Goal: Information Seeking & Learning: Learn about a topic

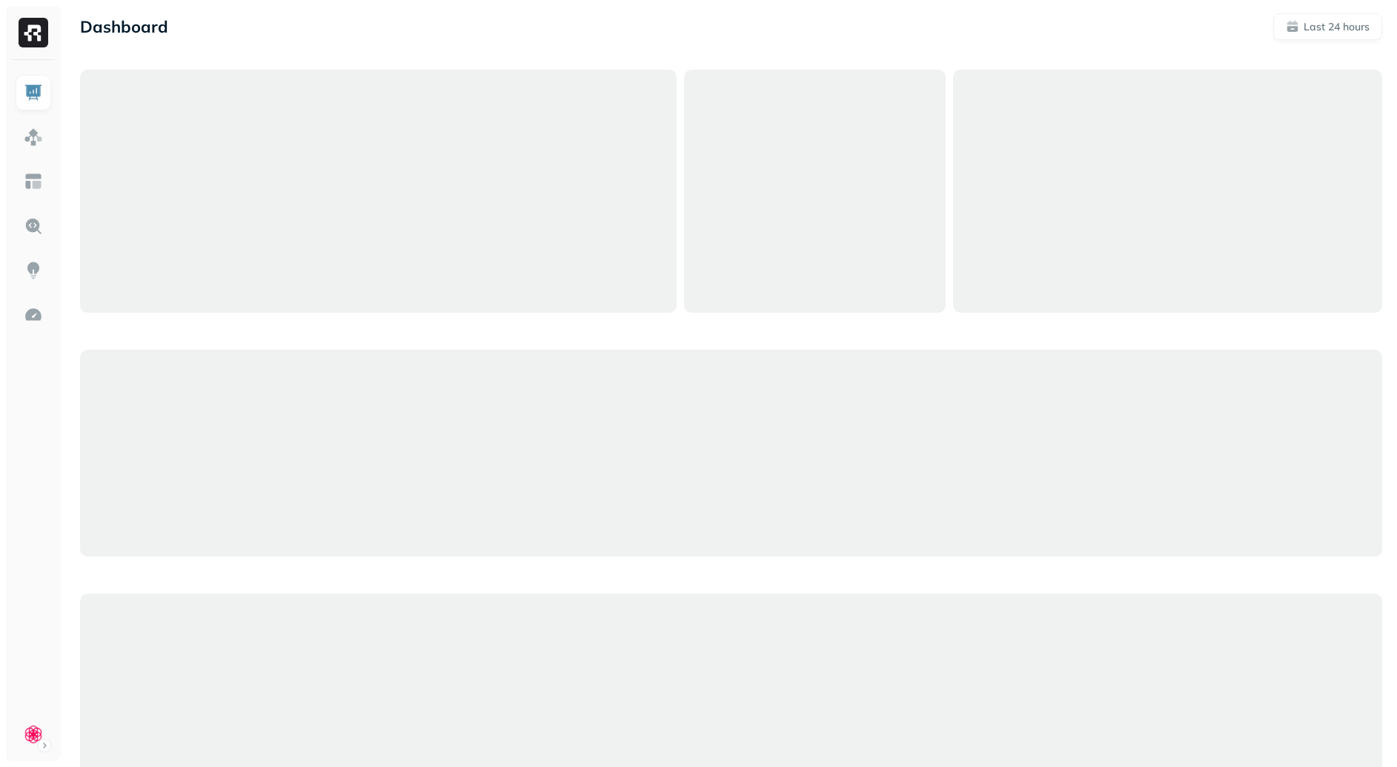
scroll to position [7, 0]
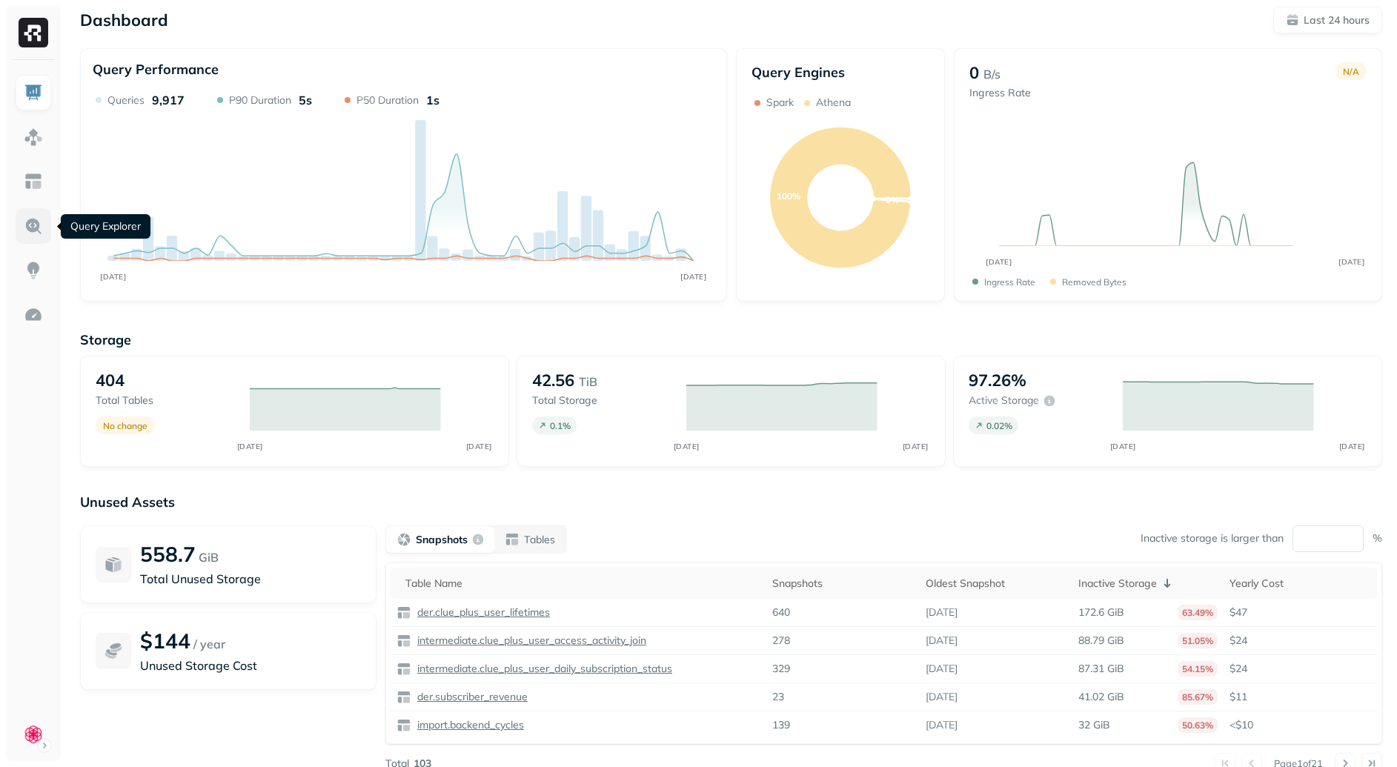
click at [46, 224] on link at bounding box center [34, 226] width 36 height 36
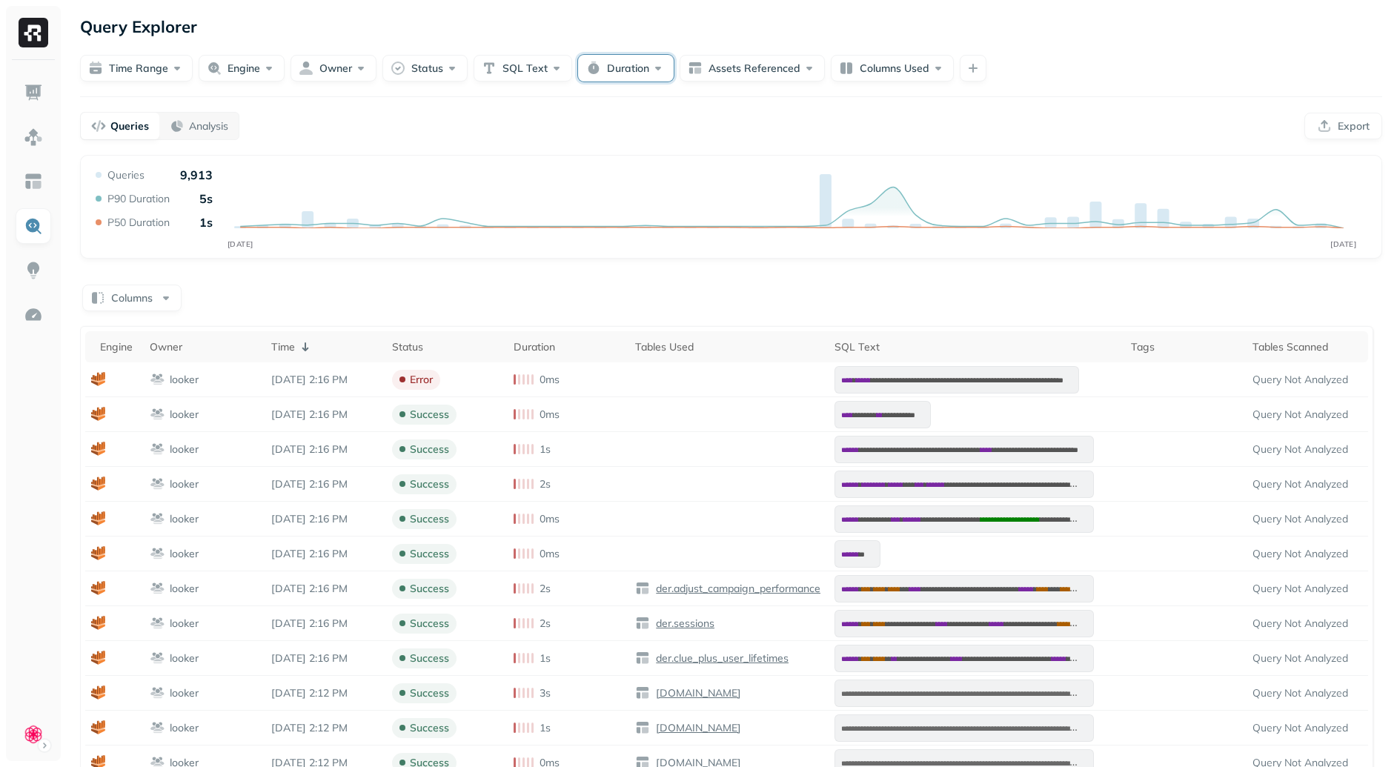
click at [611, 60] on button "Duration" at bounding box center [626, 68] width 96 height 27
drag, startPoint x: 740, startPoint y: 157, endPoint x: 697, endPoint y: 159, distance: 43.0
click at [740, 157] on button "min" at bounding box center [742, 158] width 38 height 27
click at [650, 157] on input "text" at bounding box center [650, 157] width 50 height 27
type input "*"
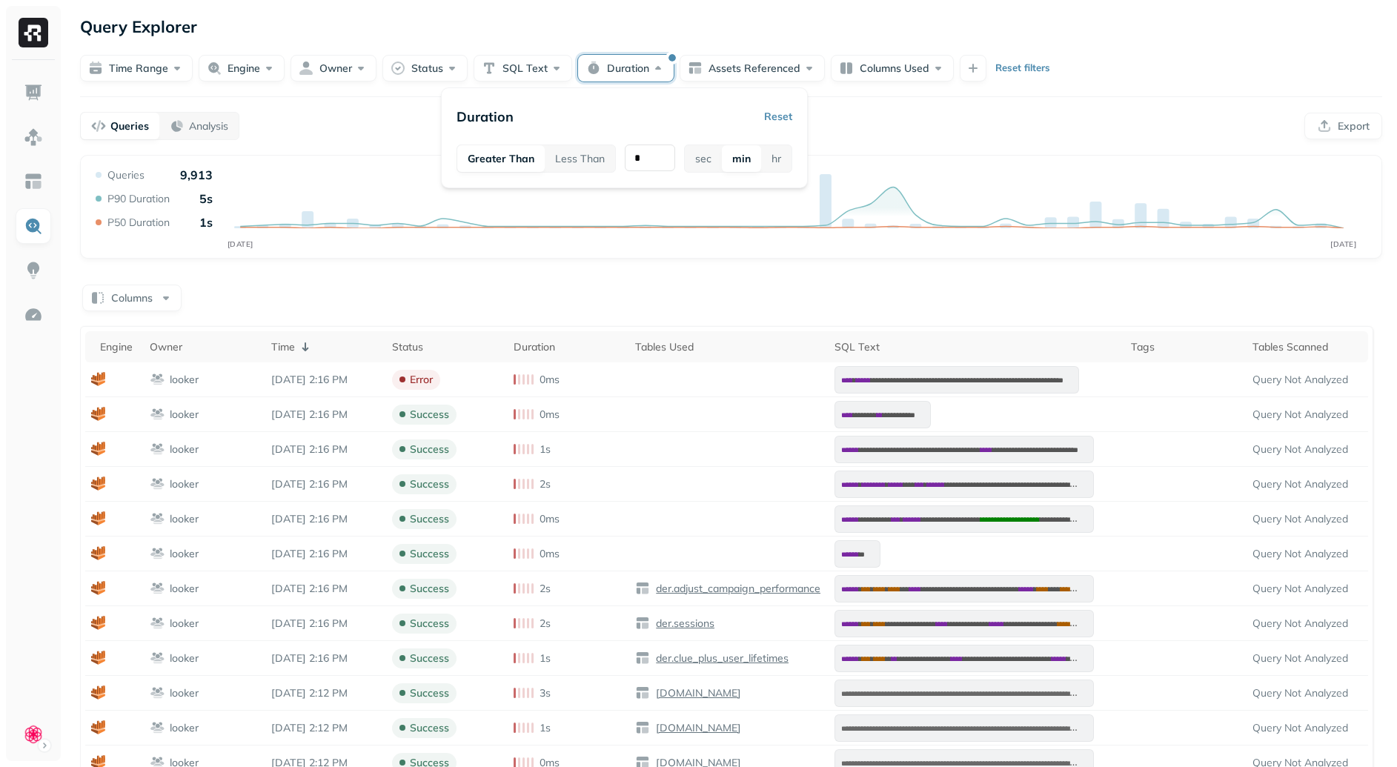
click at [793, 294] on div "Columns" at bounding box center [731, 296] width 1302 height 29
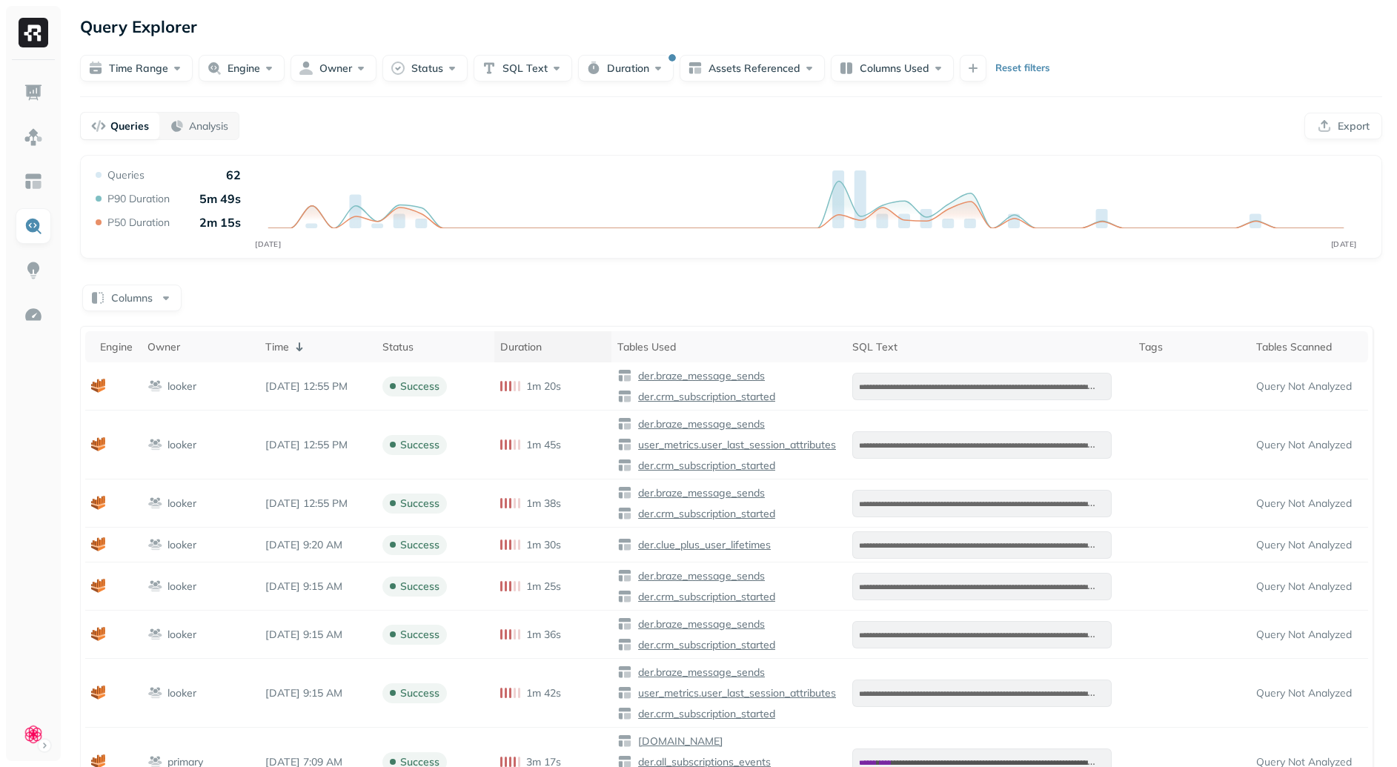
click at [553, 343] on div "Duration" at bounding box center [553, 347] width 106 height 14
click at [316, 344] on p "( 1 )" at bounding box center [313, 347] width 12 height 14
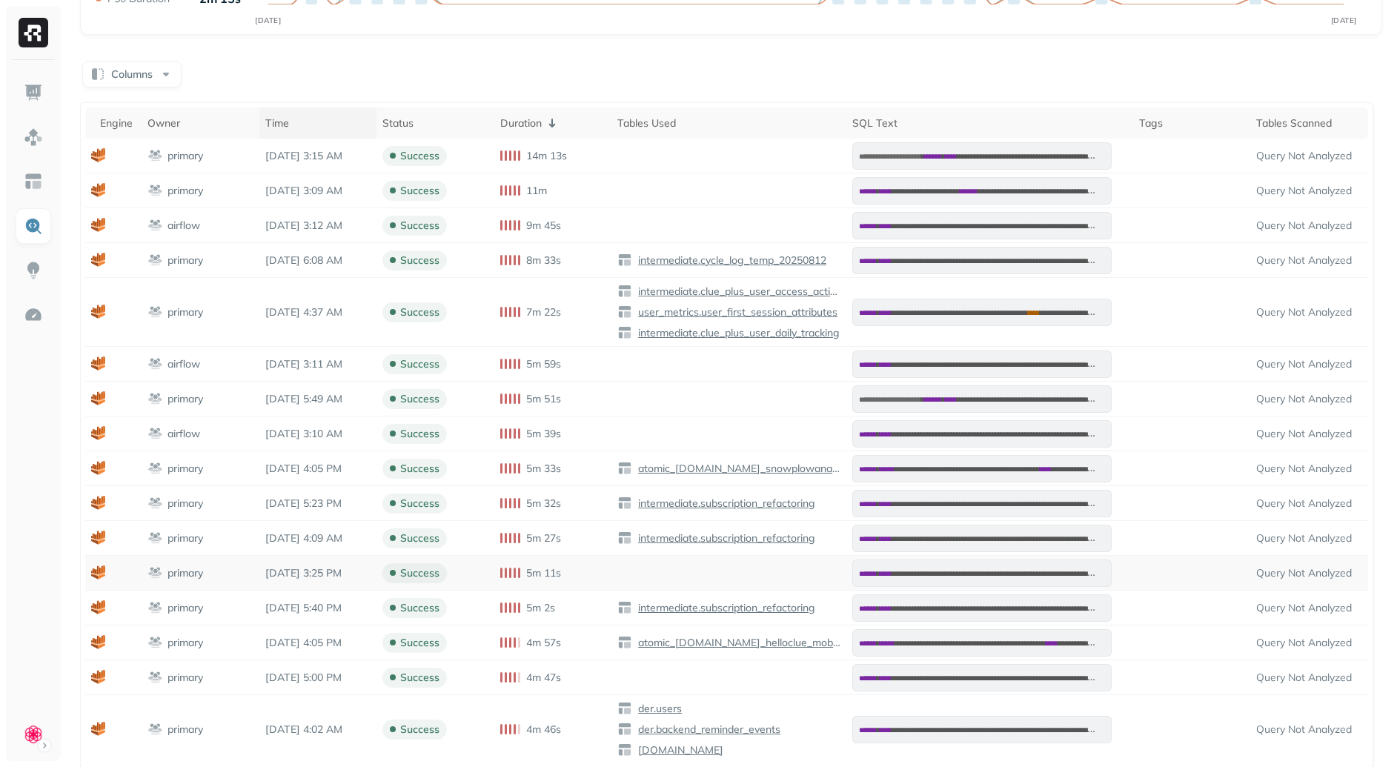
scroll to position [253, 0]
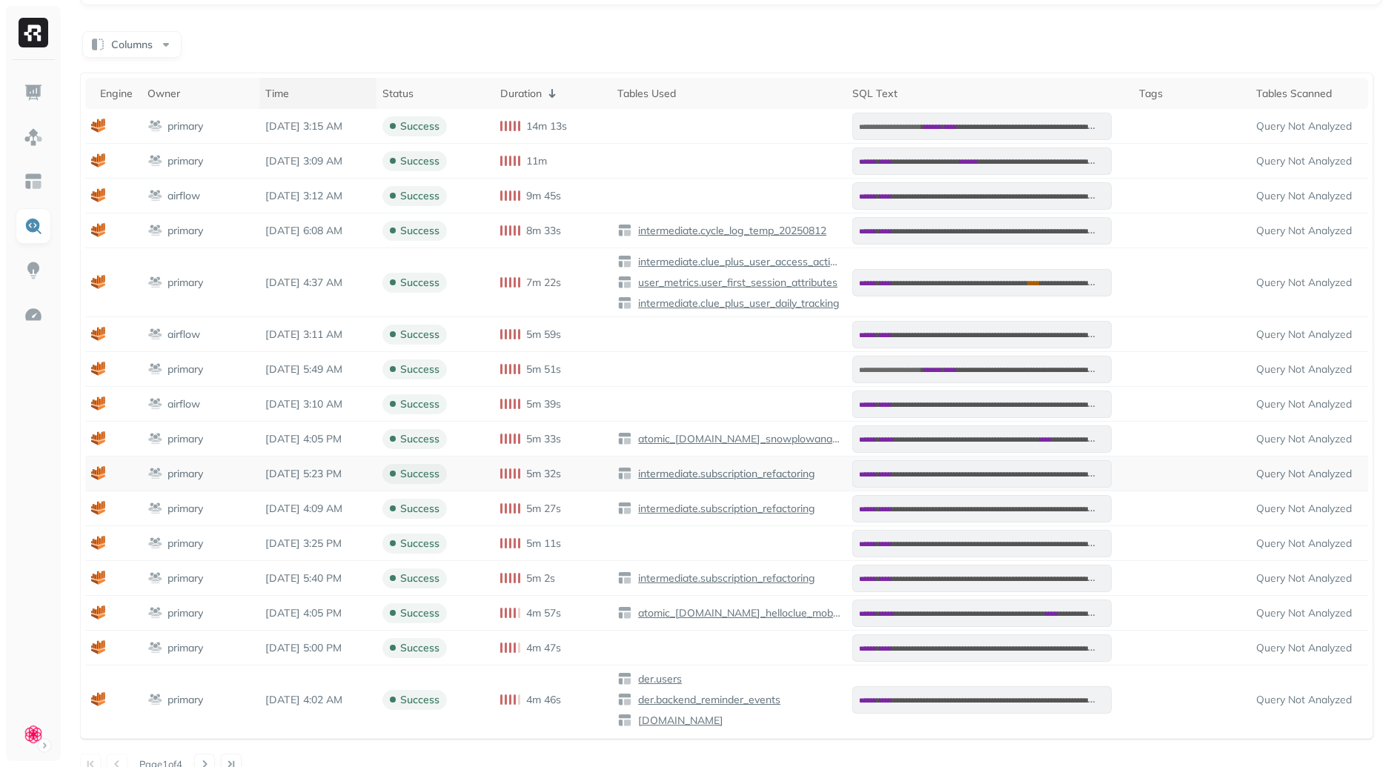
click at [730, 473] on p "intermediate.subscription_refactoring" at bounding box center [725, 474] width 180 height 14
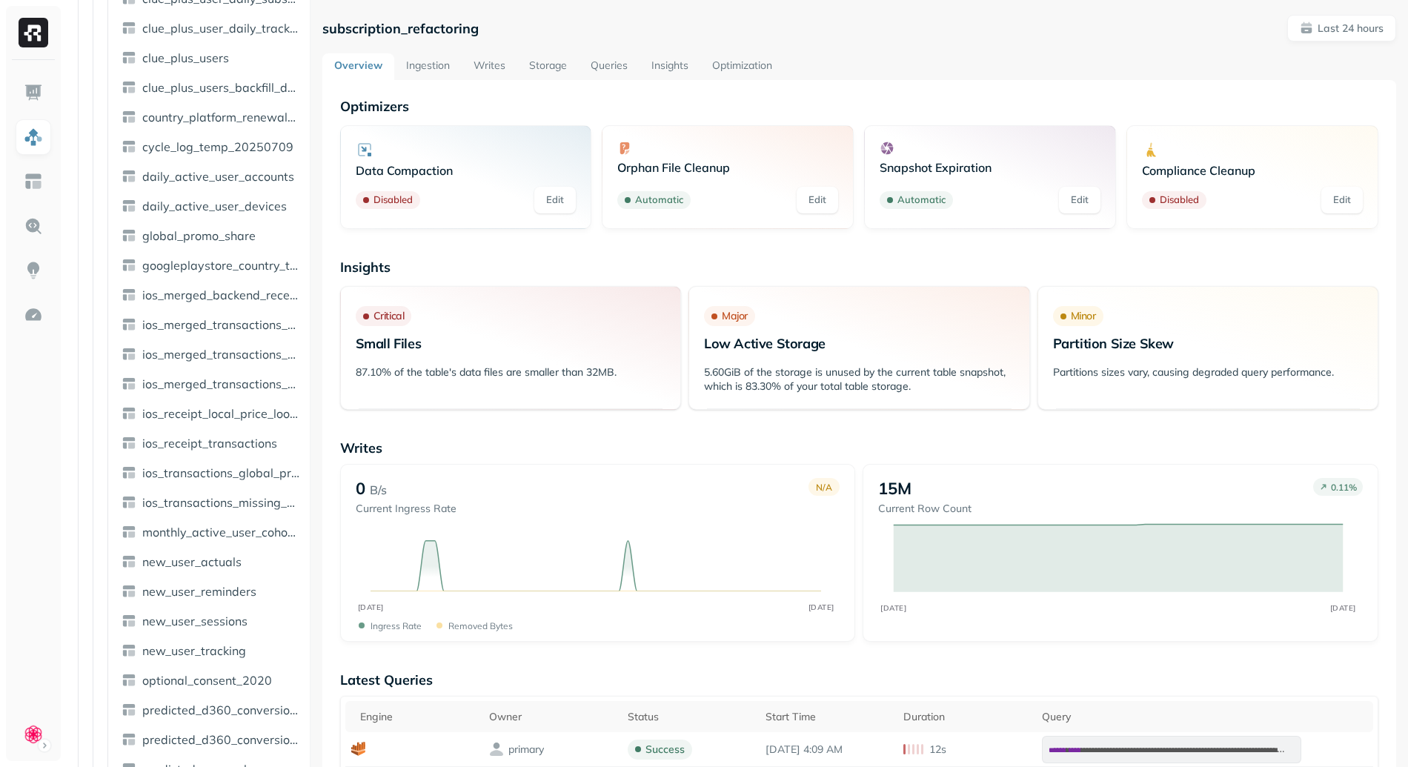
scroll to position [1171, 0]
click at [619, 66] on link "Queries" at bounding box center [609, 66] width 61 height 27
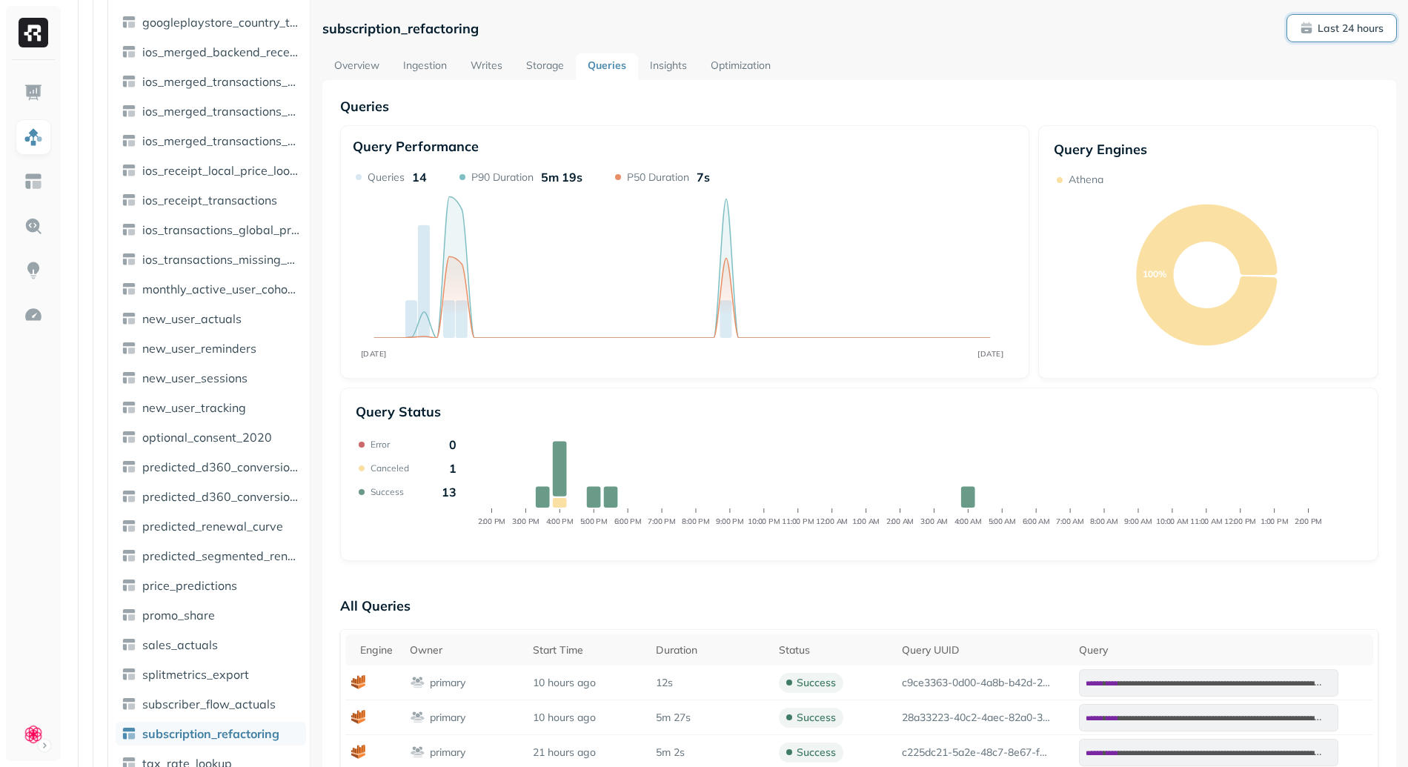
click at [1345, 25] on p "Last 24 hours" at bounding box center [1350, 28] width 66 height 14
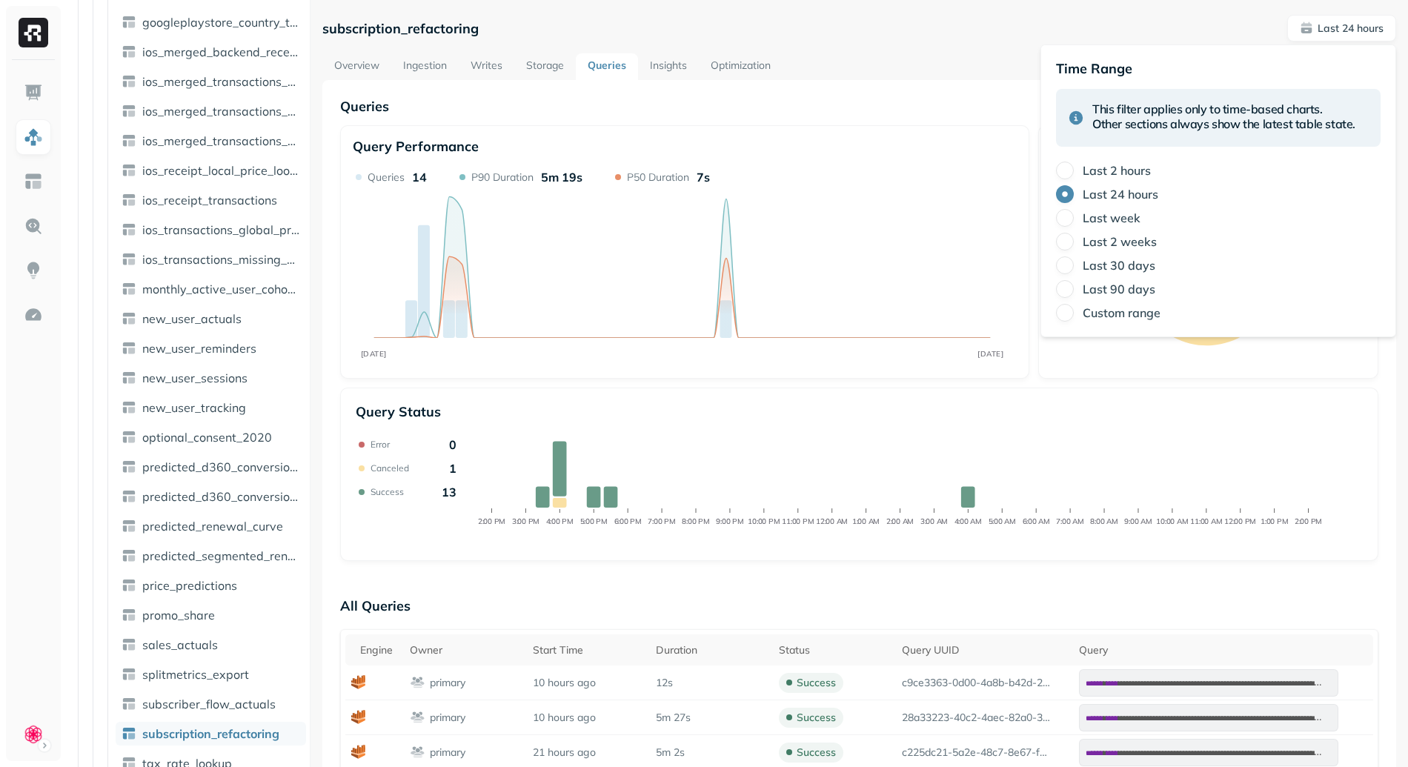
click at [1108, 217] on label "Last week" at bounding box center [1111, 217] width 58 height 15
click at [1074, 217] on button "Last week" at bounding box center [1065, 218] width 18 height 18
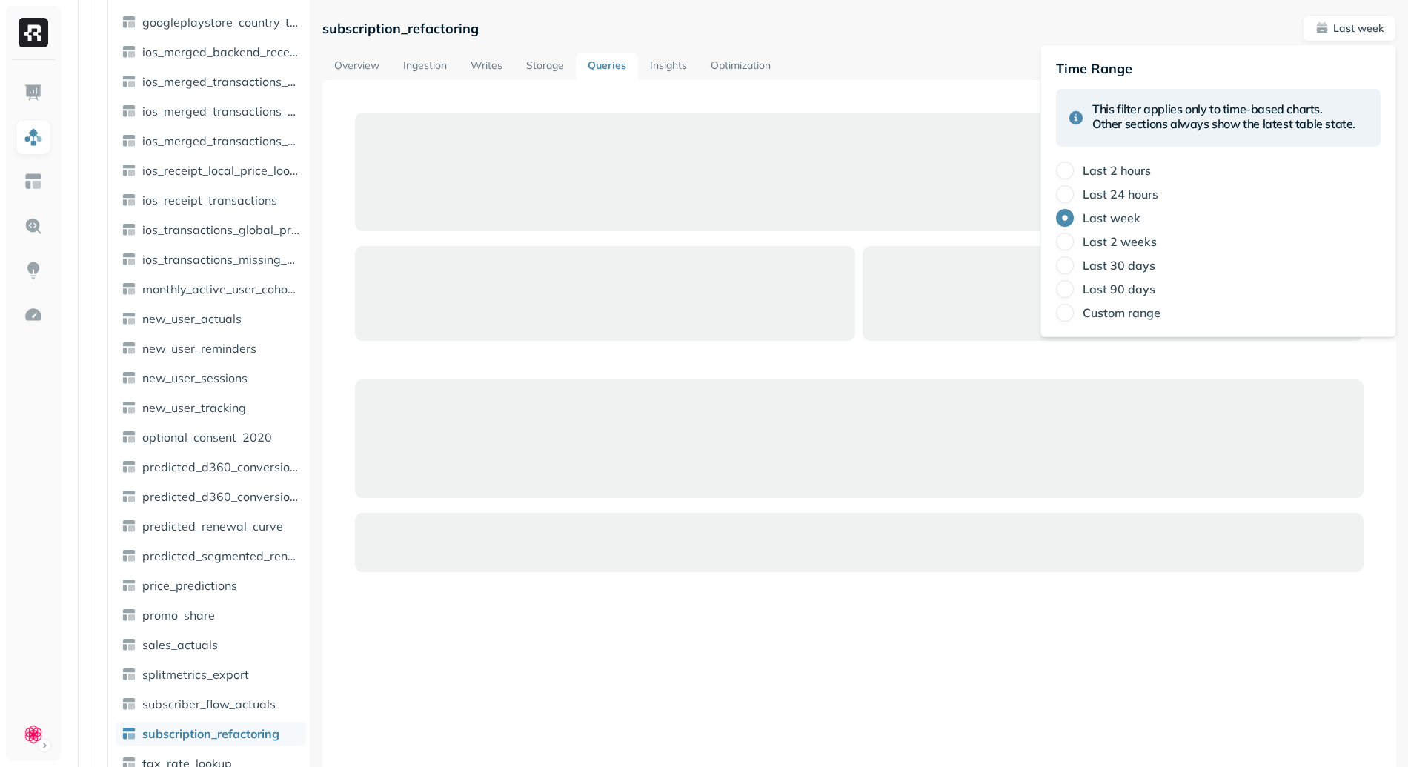
scroll to position [116, 0]
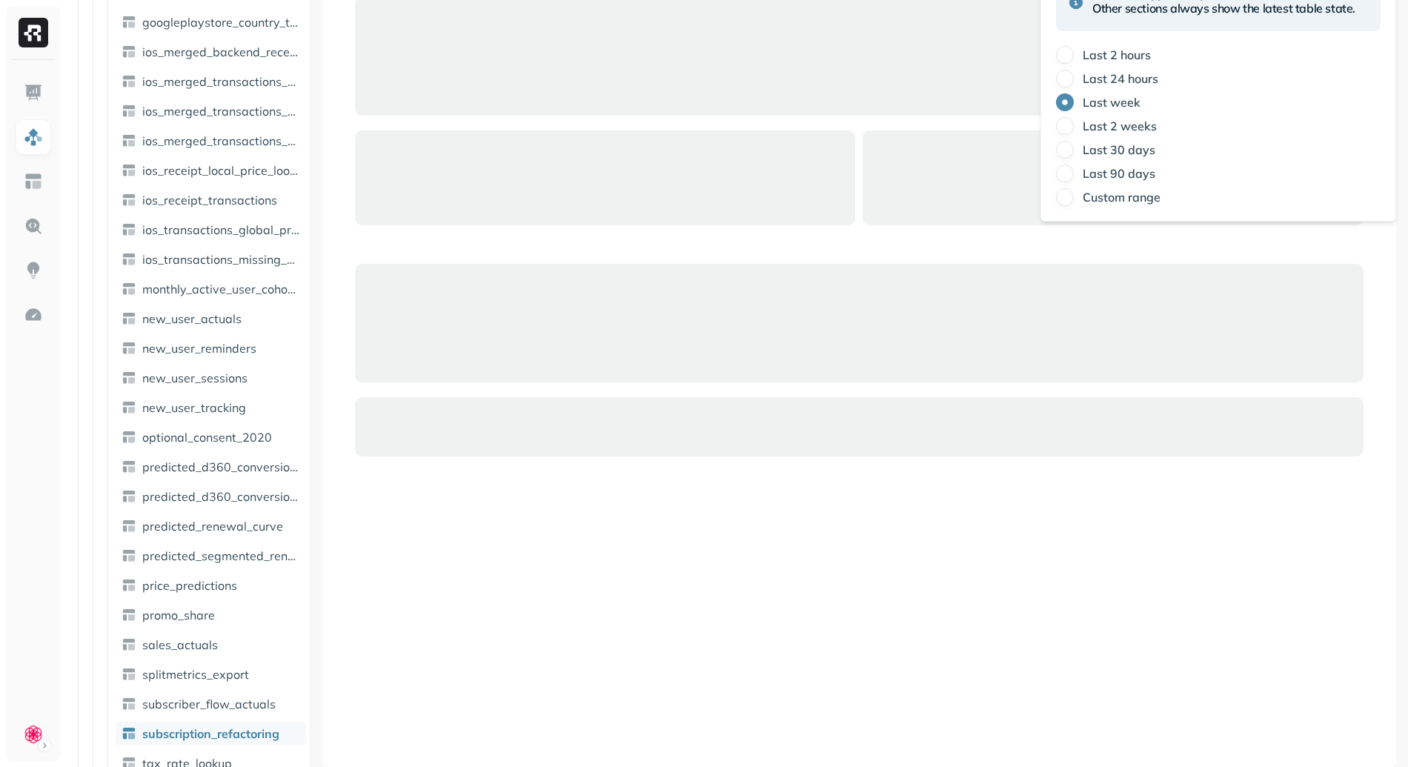
click at [859, 419] on div at bounding box center [859, 426] width 1008 height 59
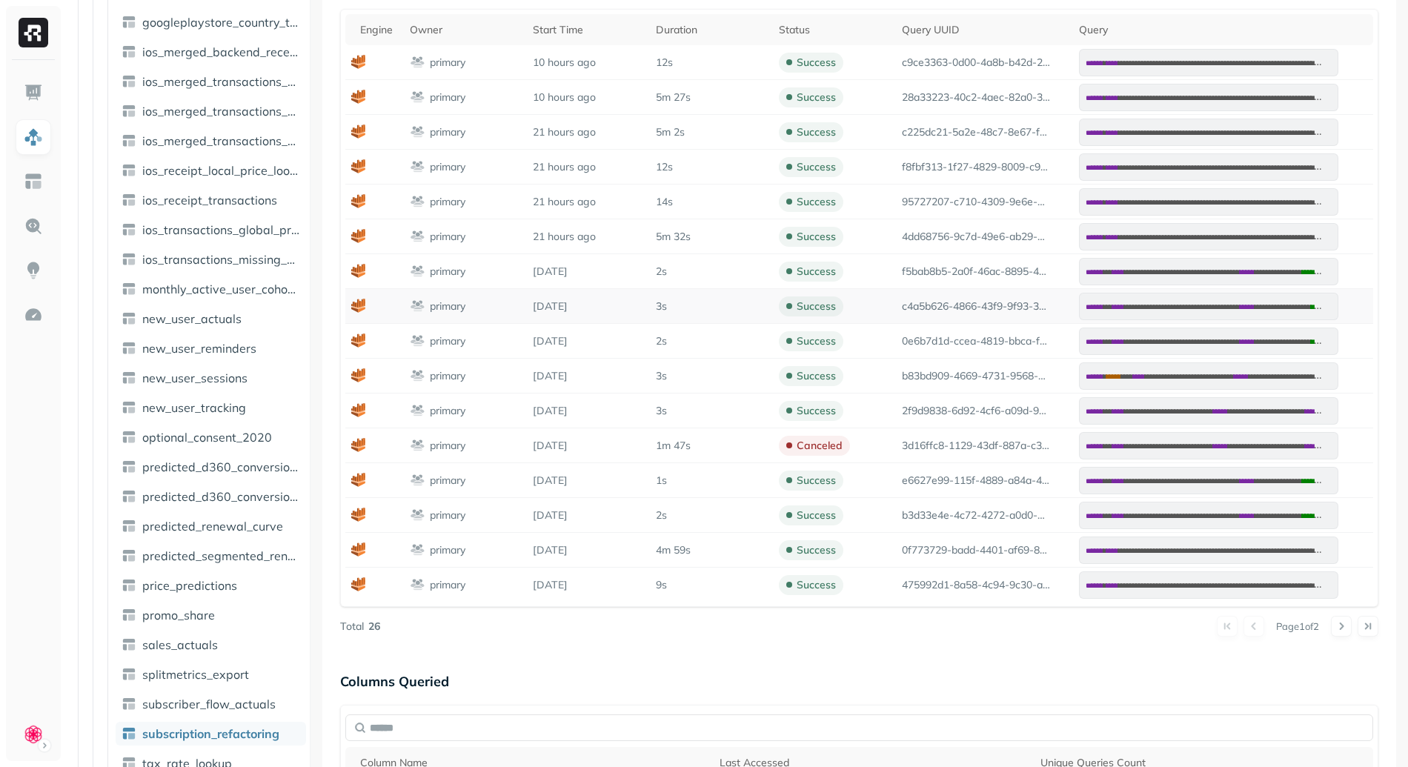
scroll to position [630, 0]
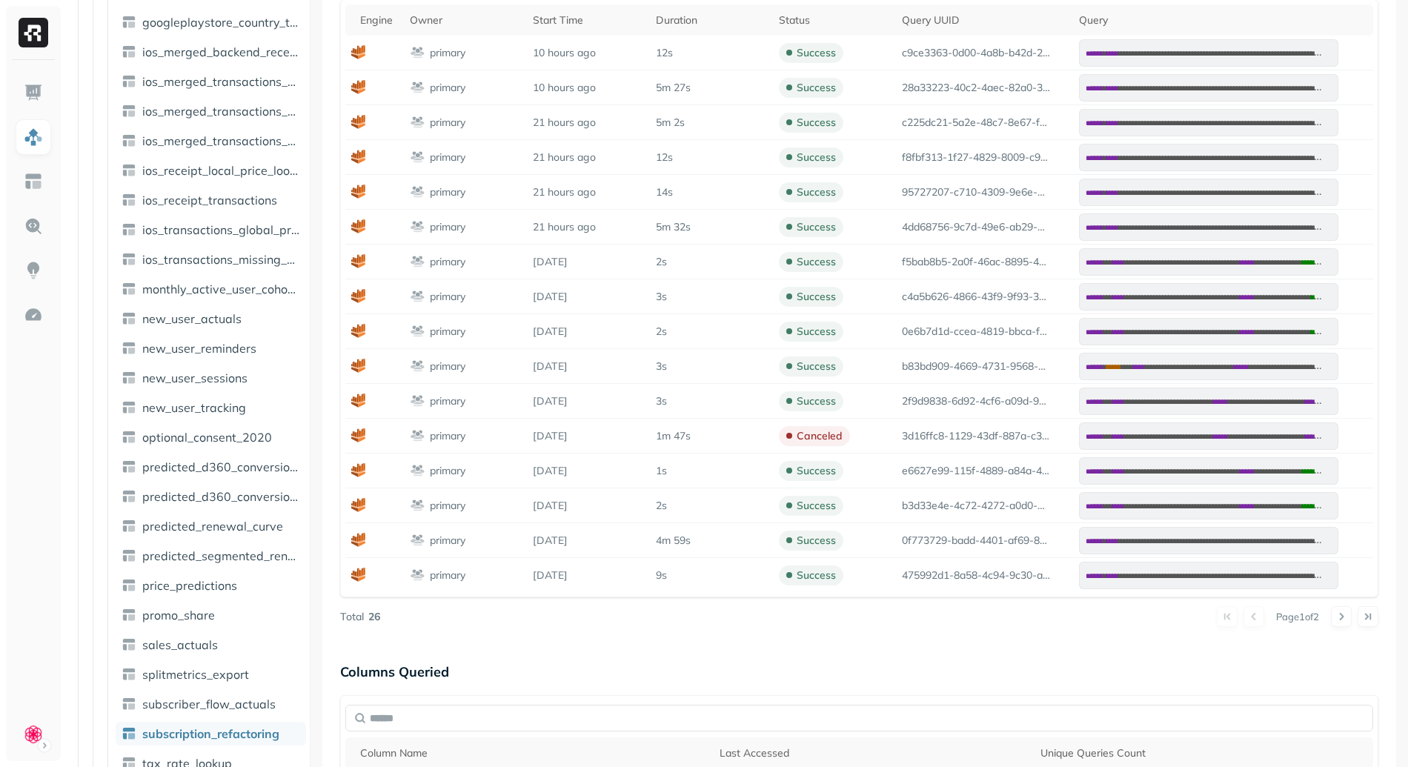
click at [1336, 619] on button at bounding box center [1341, 616] width 21 height 21
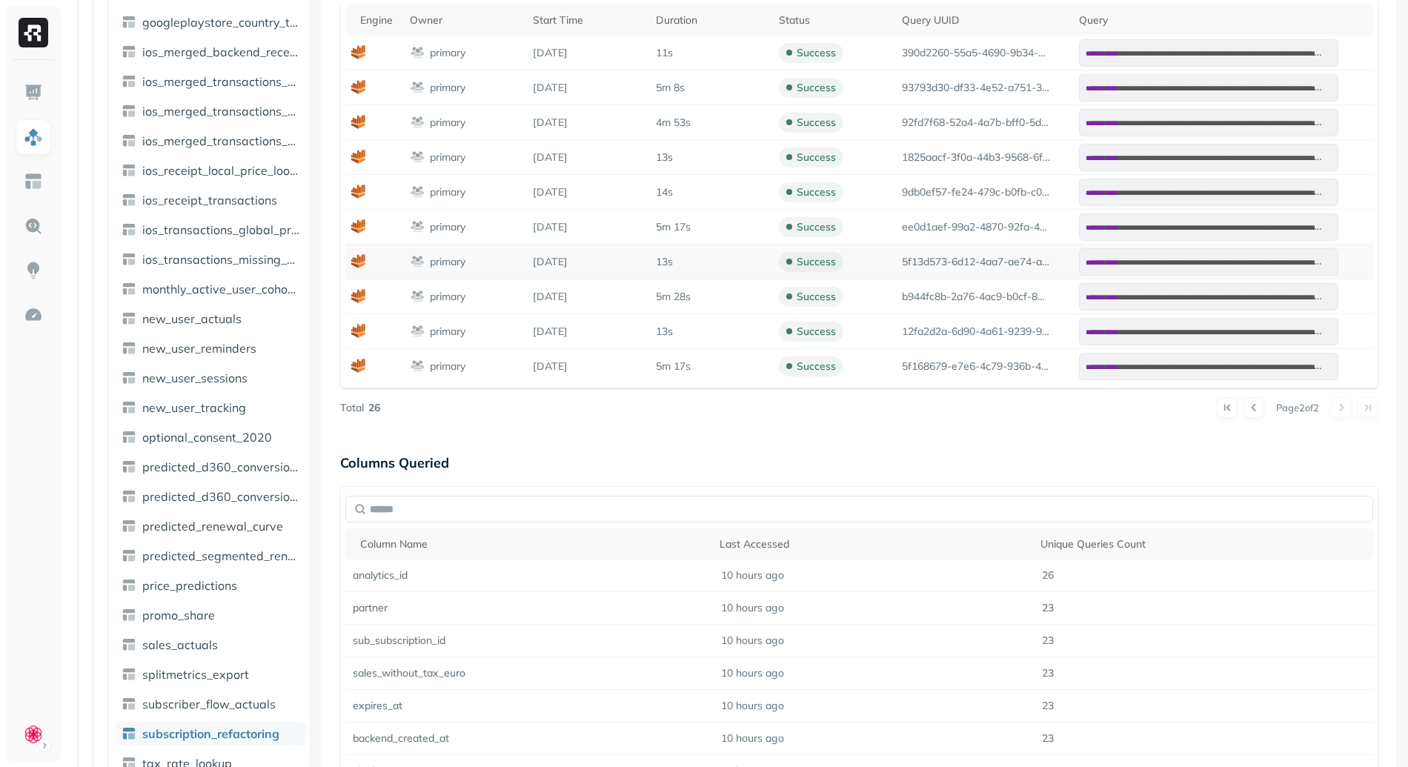
scroll to position [470, 0]
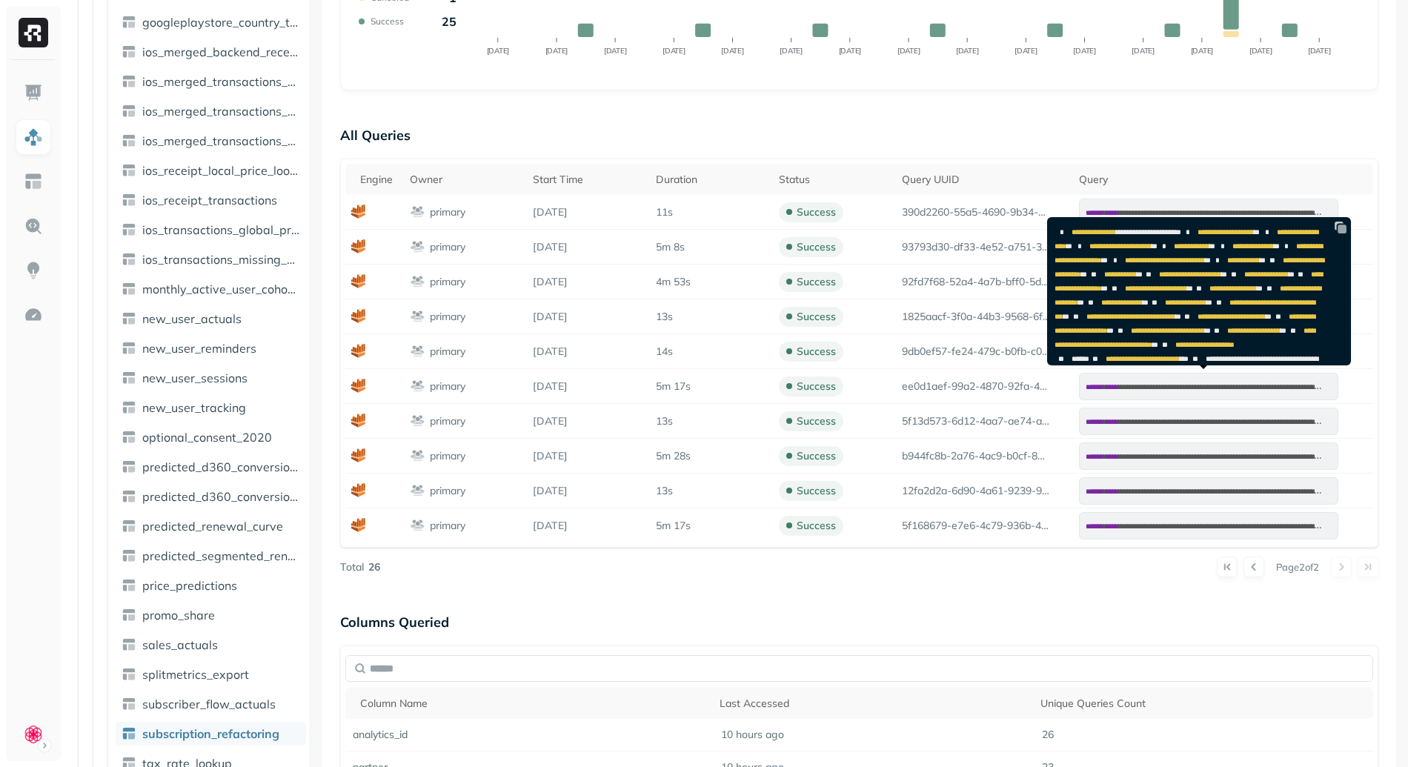
click at [1348, 230] on img at bounding box center [1340, 227] width 15 height 15
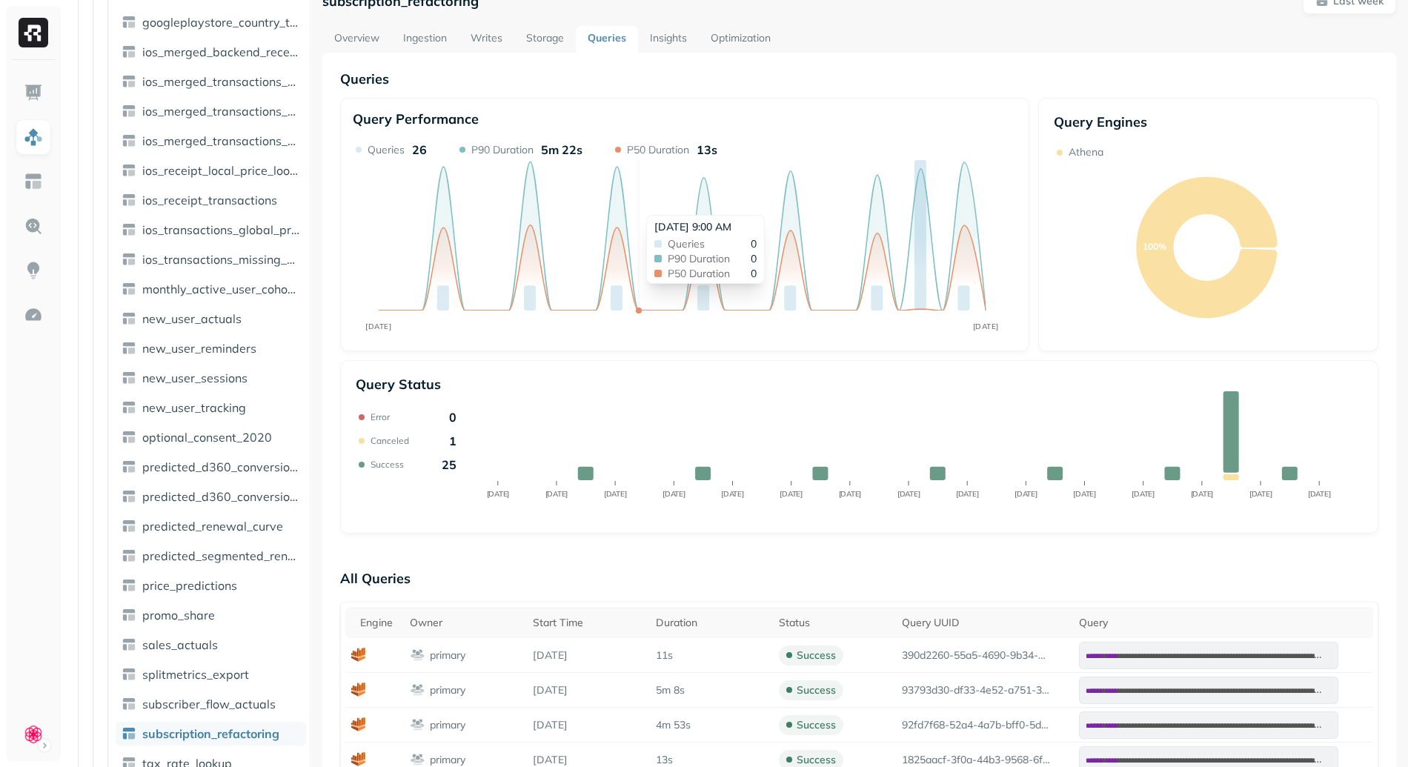
scroll to position [0, 0]
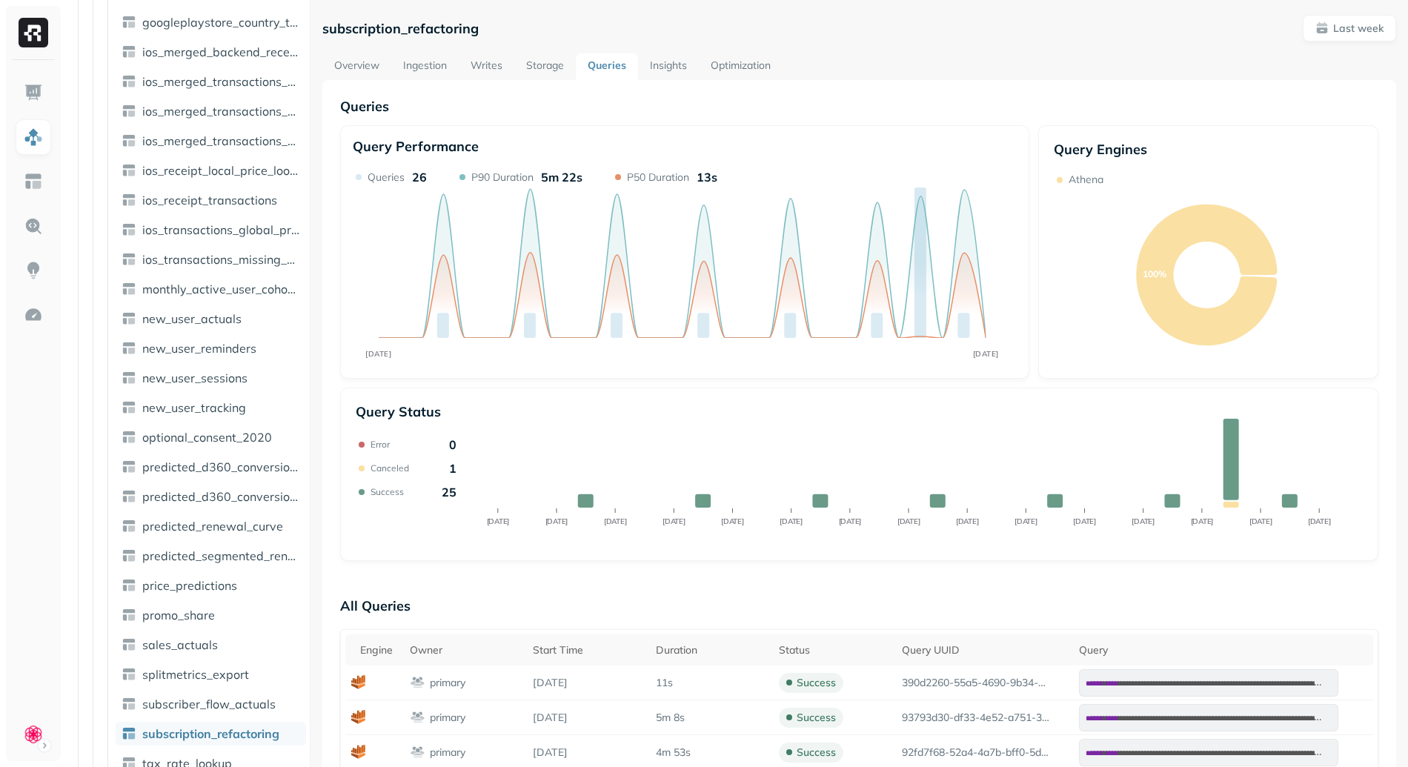
click at [373, 21] on p "subscription_refactoring" at bounding box center [400, 28] width 156 height 17
copy p "subscription_refactoring"
click at [353, 73] on link "Overview" at bounding box center [356, 66] width 69 height 27
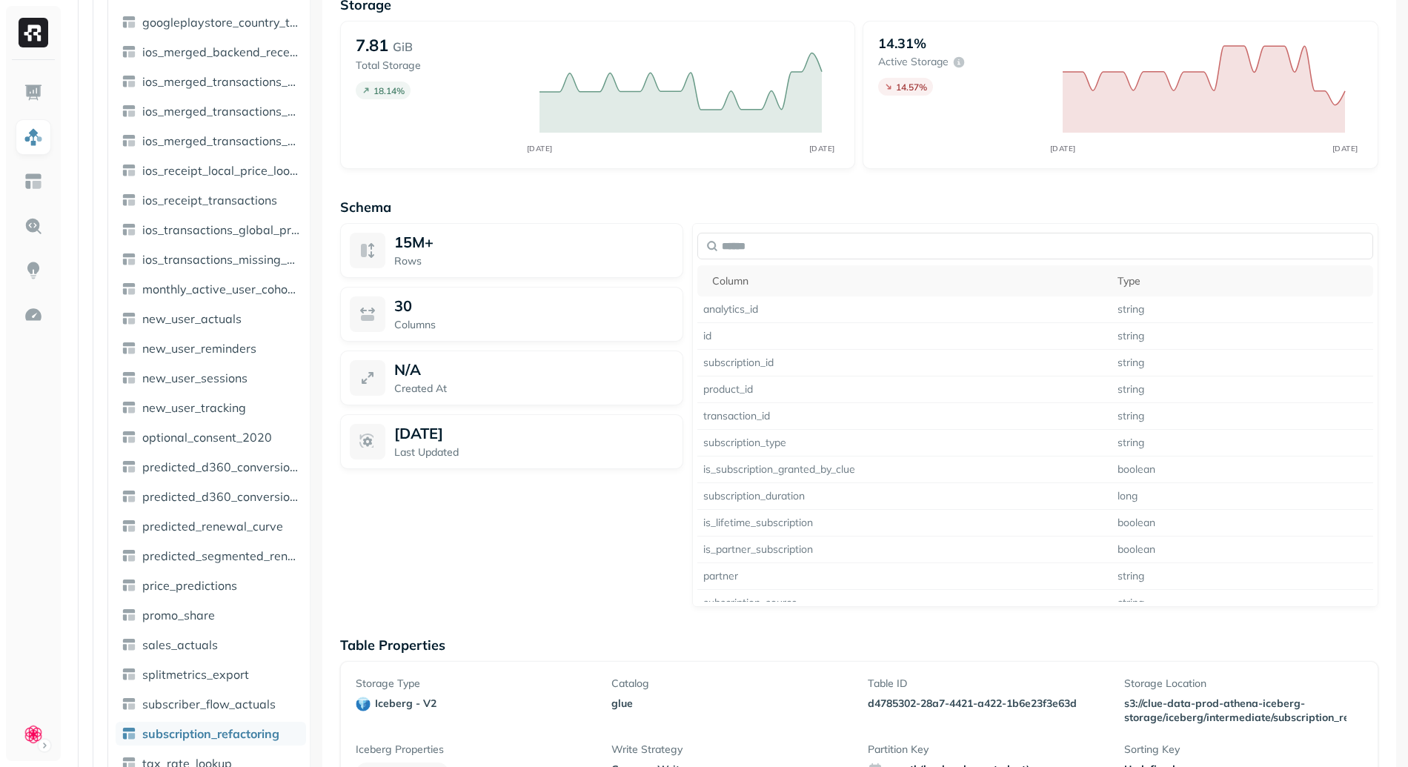
scroll to position [1051, 0]
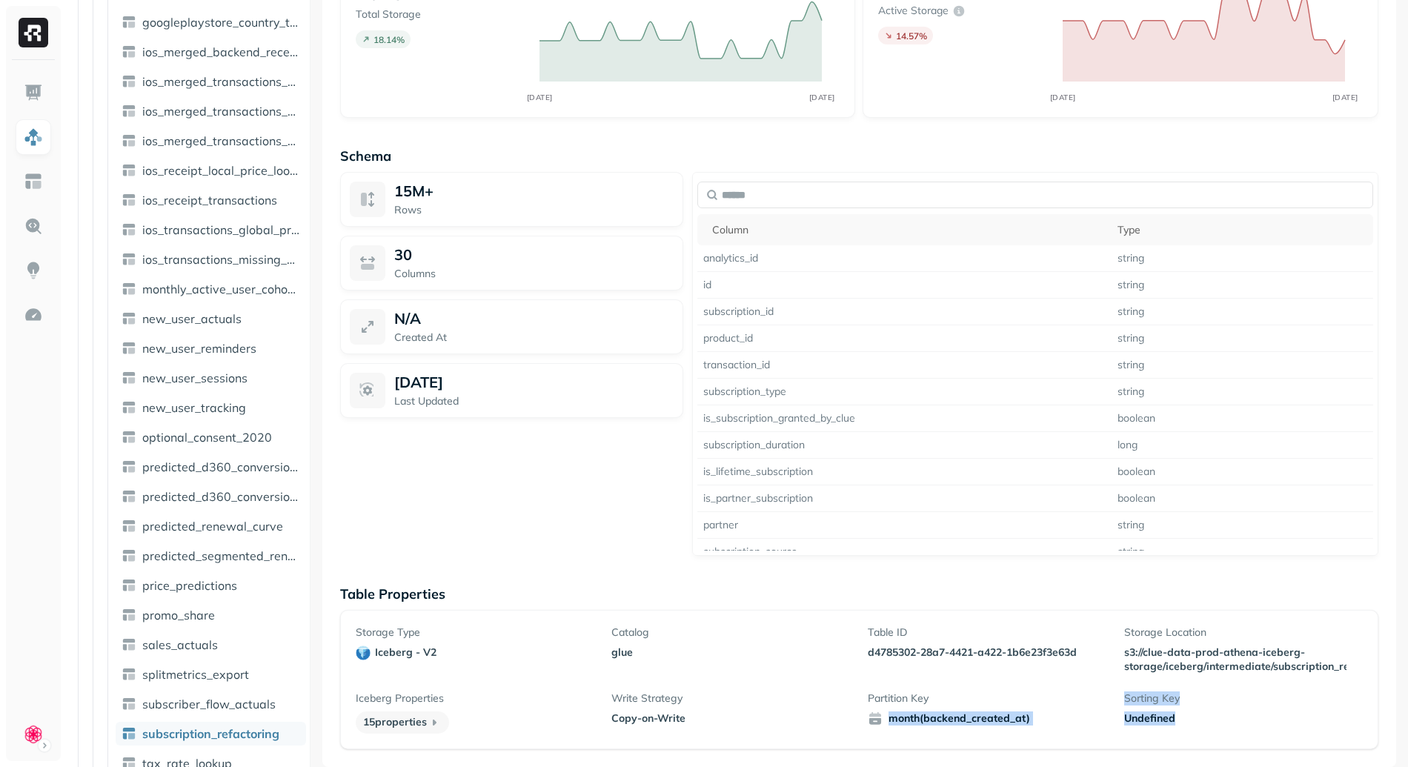
drag, startPoint x: 879, startPoint y: 716, endPoint x: 1243, endPoint y: 727, distance: 364.7
click at [1243, 727] on div "Storage Type iceberg - v2 Catalog glue Table ID d4785302-28a7-4421-a422-1b6e23f…" at bounding box center [859, 679] width 1007 height 108
click at [1236, 721] on div "Undefined" at bounding box center [1243, 718] width 239 height 14
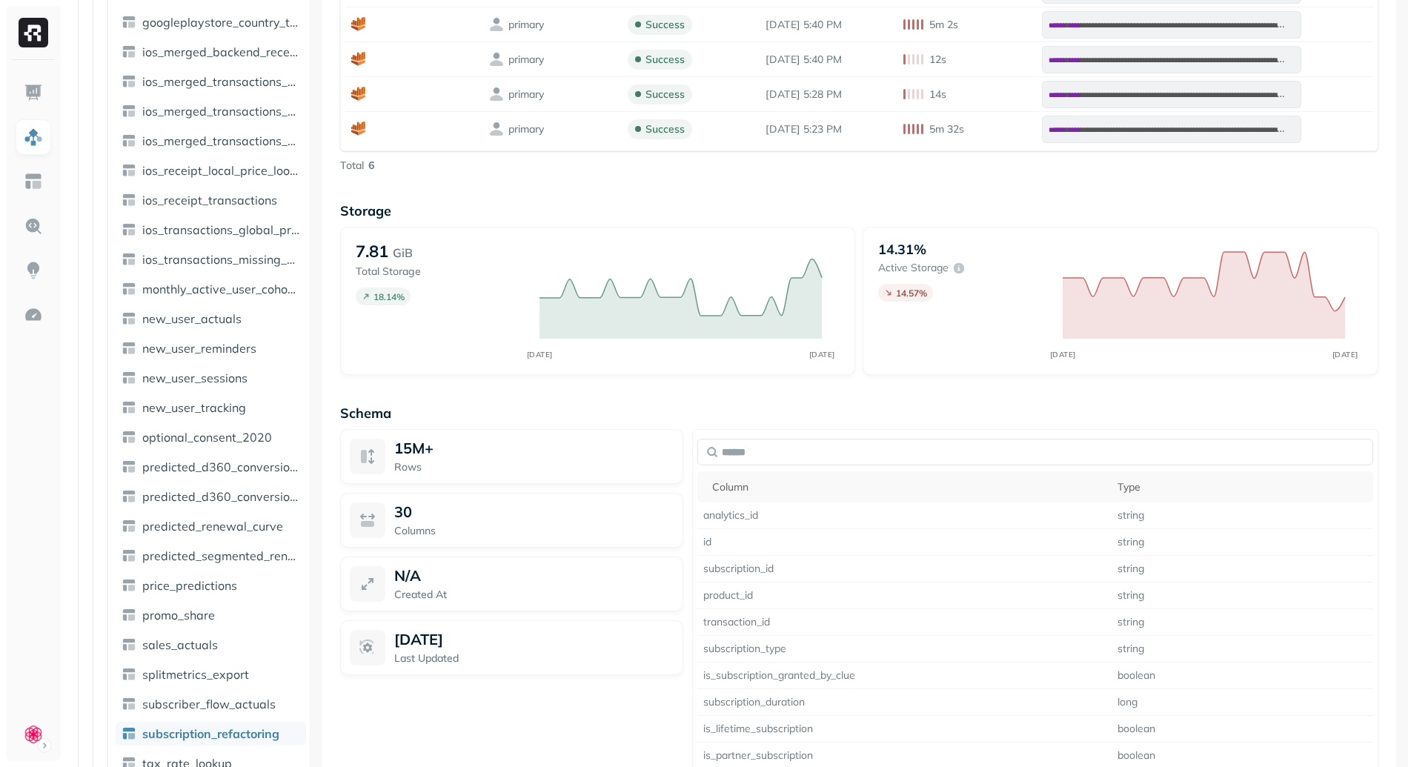
scroll to position [708, 0]
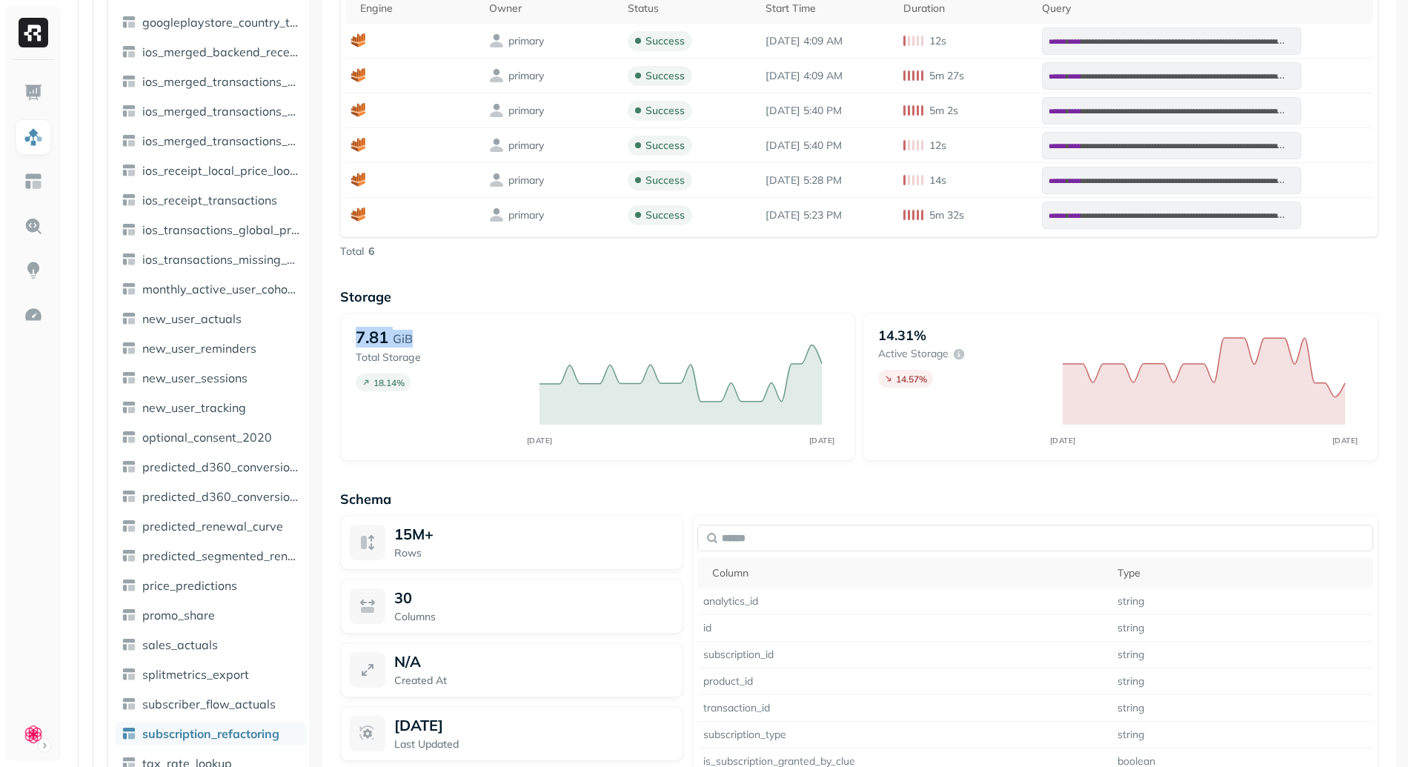
drag, startPoint x: 347, startPoint y: 327, endPoint x: 445, endPoint y: 334, distance: 98.0
click at [445, 334] on div "7.81 GiB Total Storage 18.14 % AUG 06 AUG 13" at bounding box center [598, 387] width 516 height 148
click at [445, 334] on div "7.81 GiB" at bounding box center [441, 337] width 170 height 21
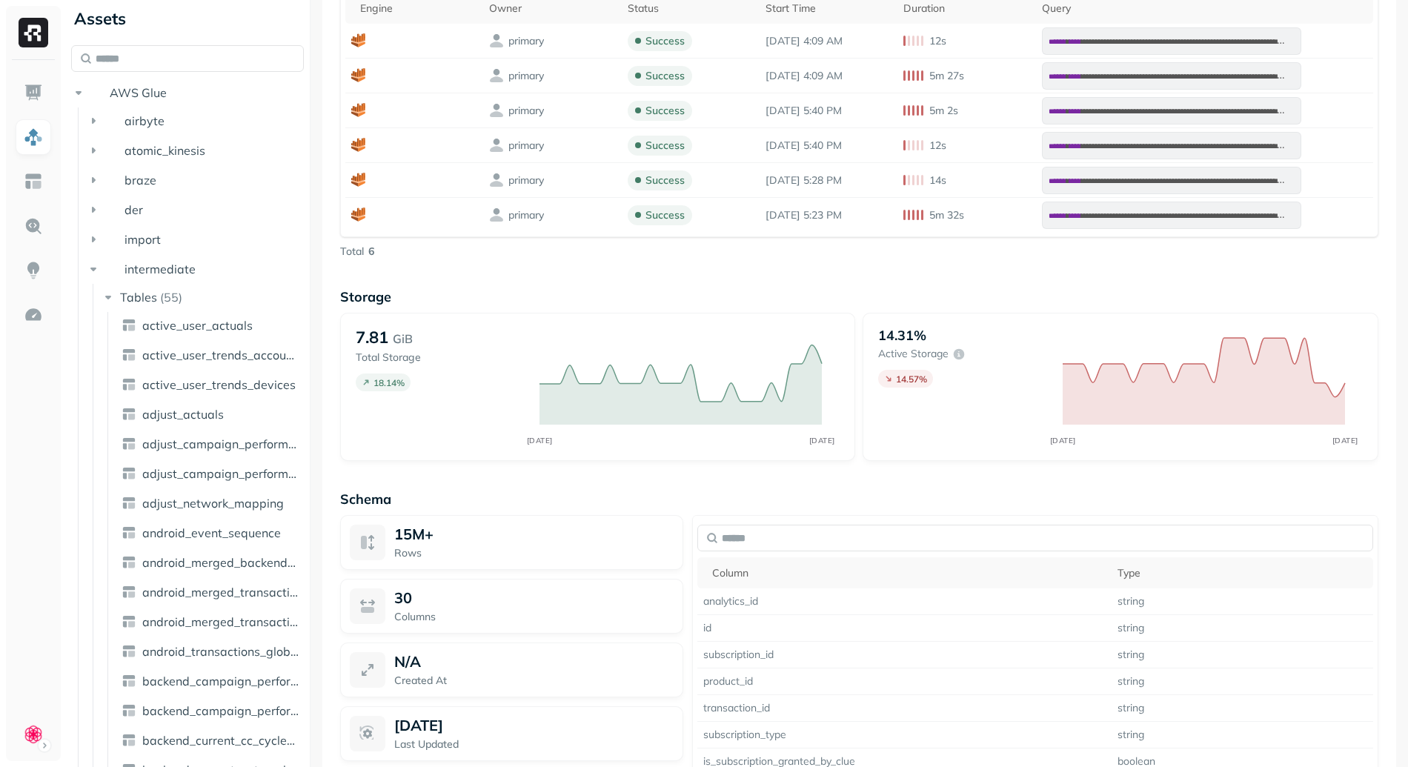
scroll to position [0, 0]
click at [193, 64] on input "text" at bounding box center [187, 66] width 233 height 27
paste input "**********"
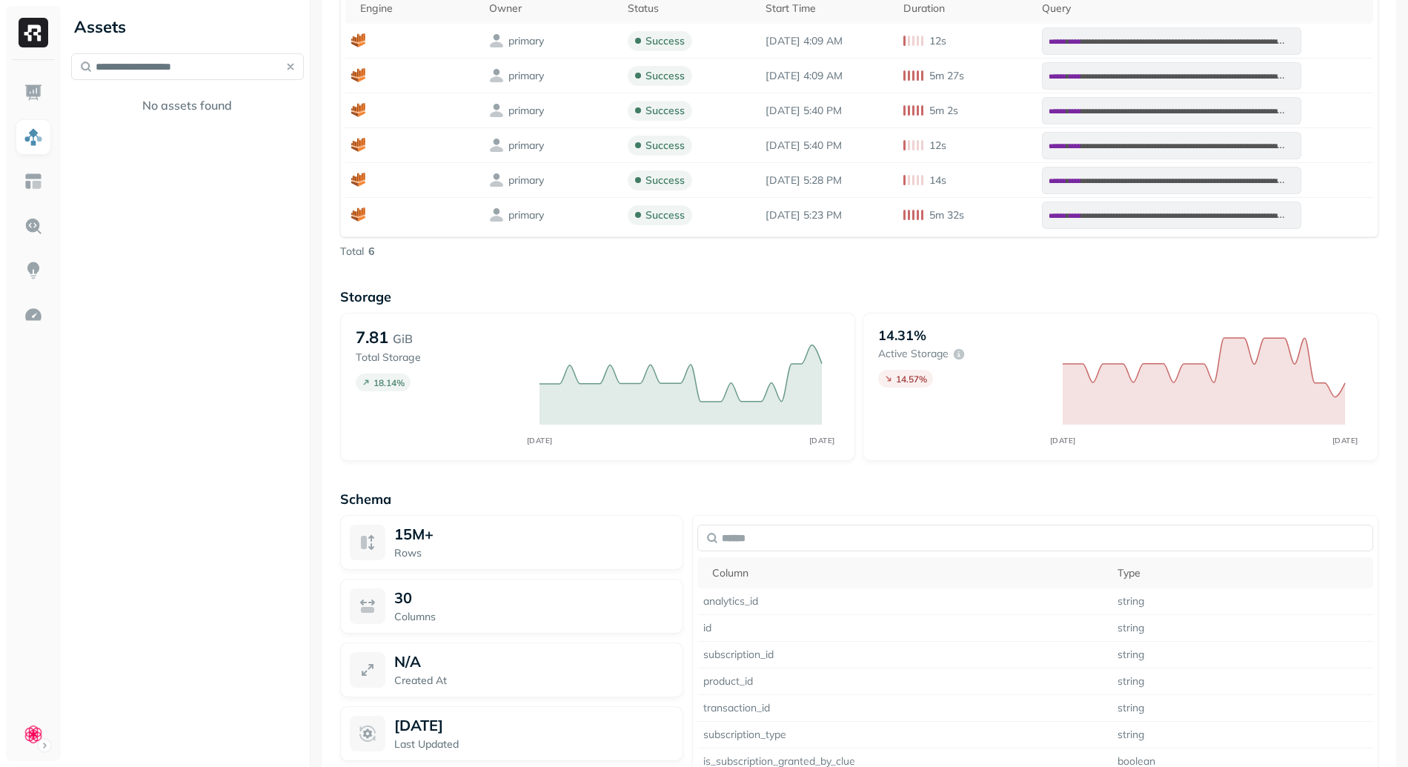
type input "**********"
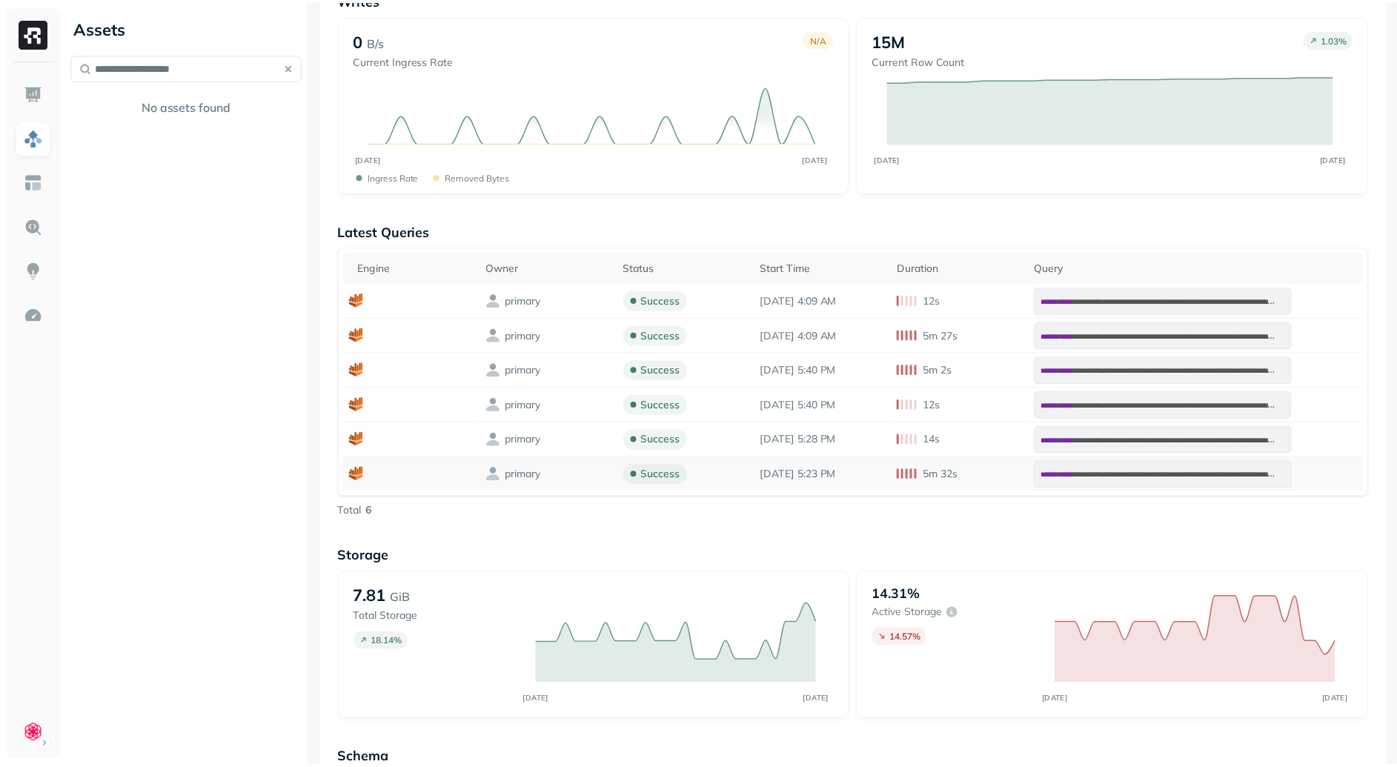
scroll to position [373, 0]
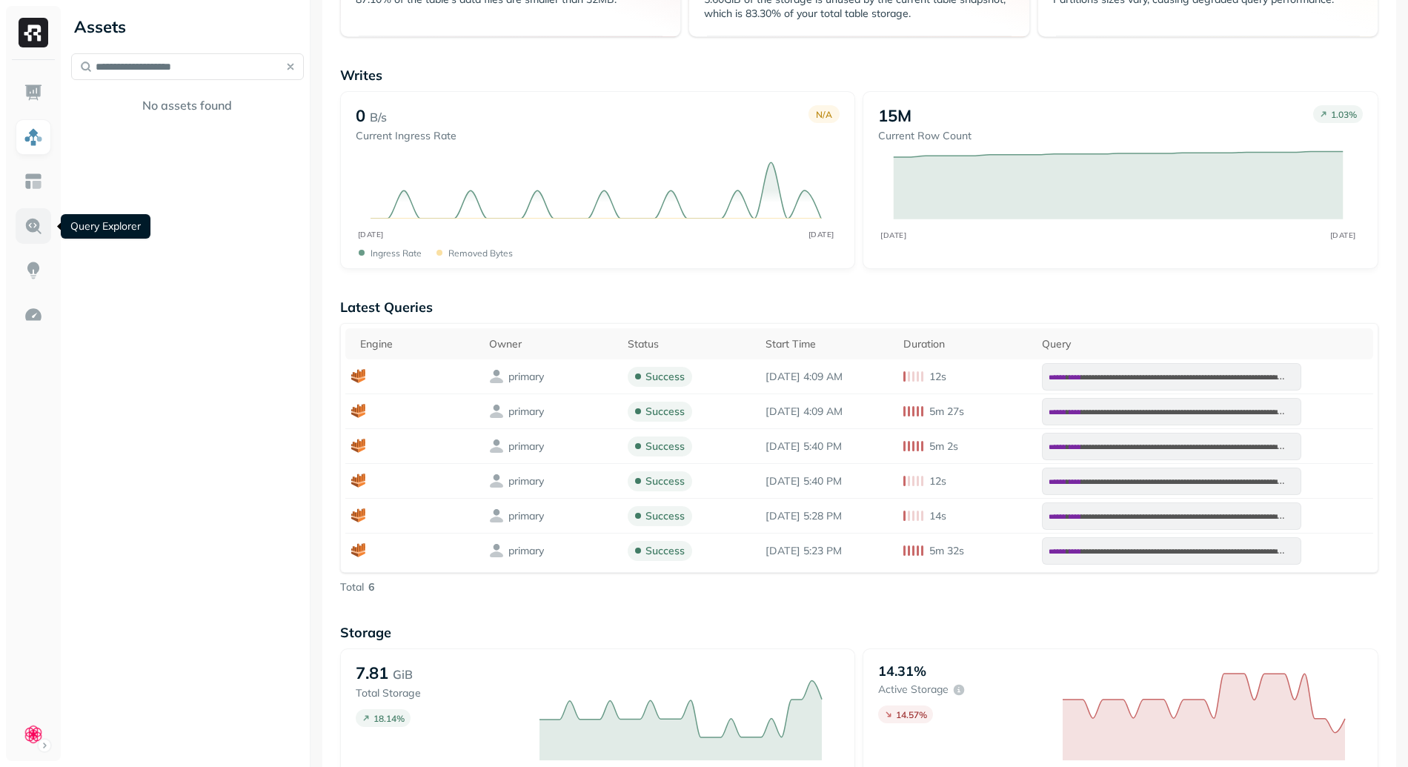
click at [36, 227] on img at bounding box center [33, 225] width 19 height 19
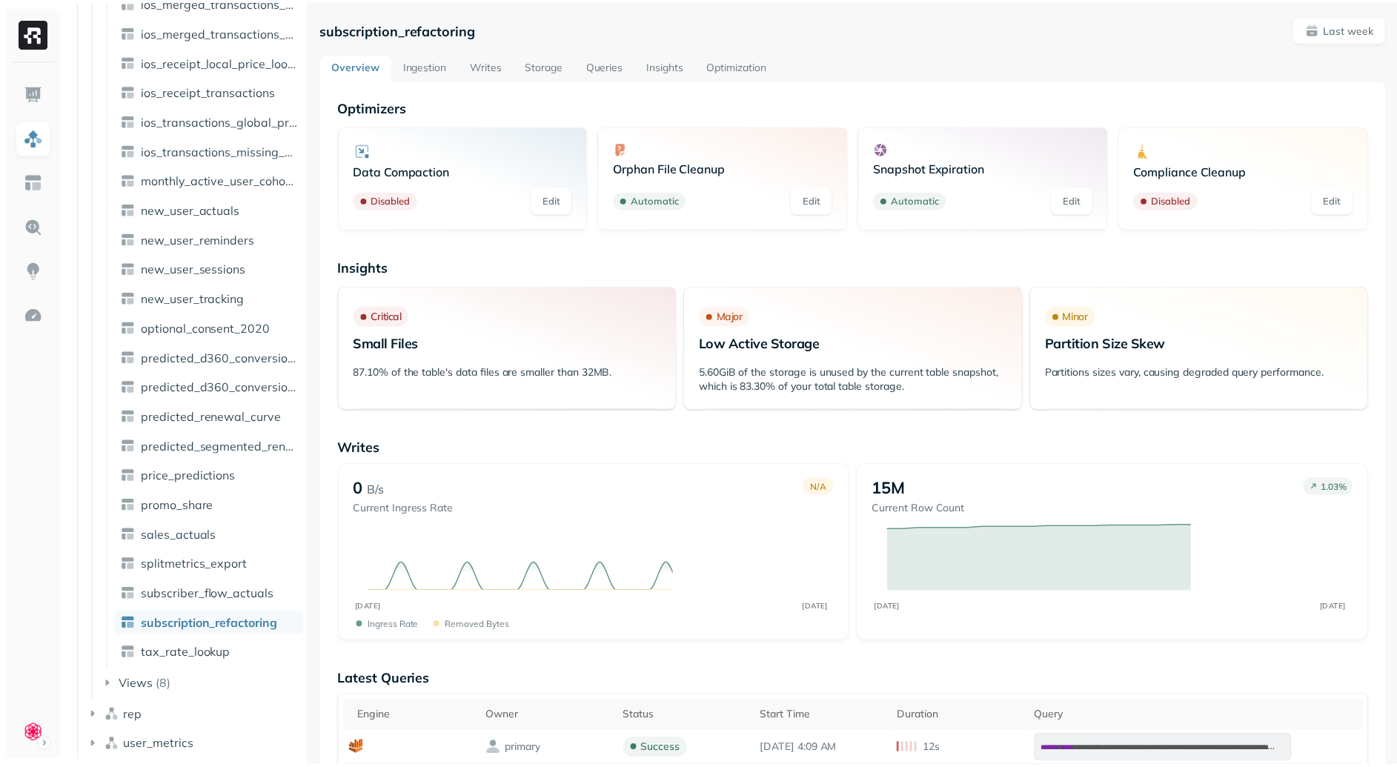
scroll to position [1281, 0]
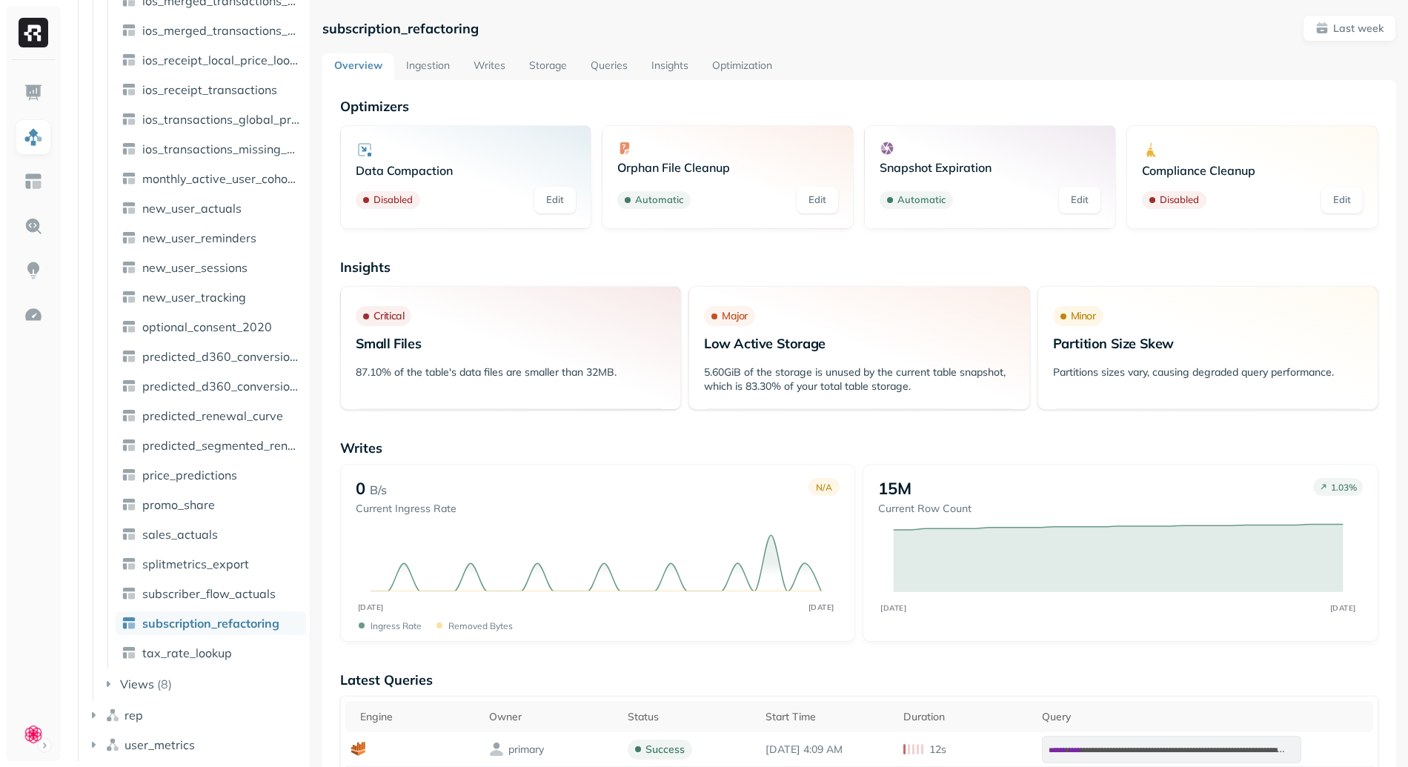
click at [417, 30] on p "subscription_refactoring" at bounding box center [400, 28] width 156 height 17
copy p "subscription_refactoring"
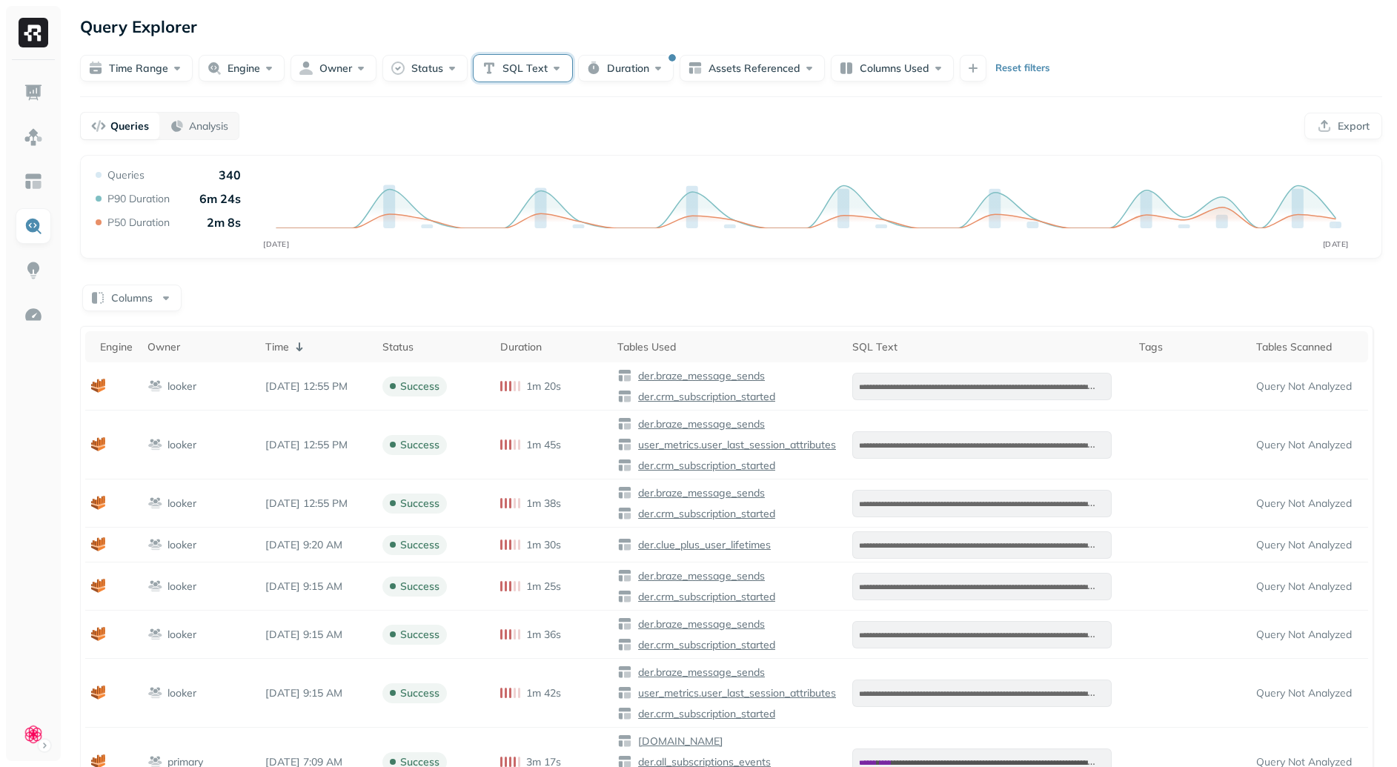
click at [510, 67] on button "SQL Text" at bounding box center [522, 68] width 99 height 27
click at [543, 62] on button "SQL Text" at bounding box center [522, 68] width 99 height 27
click at [902, 65] on button "Columns Used" at bounding box center [891, 68] width 123 height 27
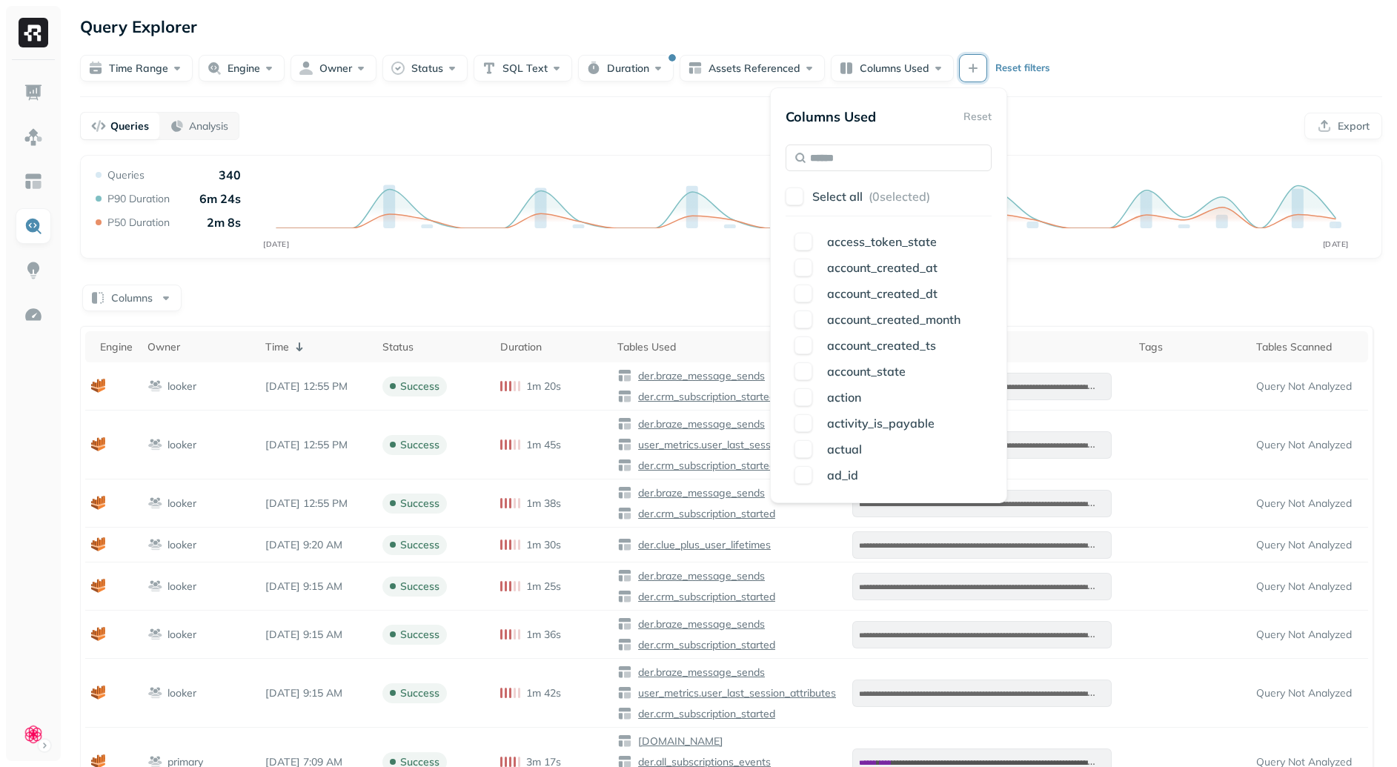
click at [966, 67] on button "button" at bounding box center [972, 68] width 27 height 27
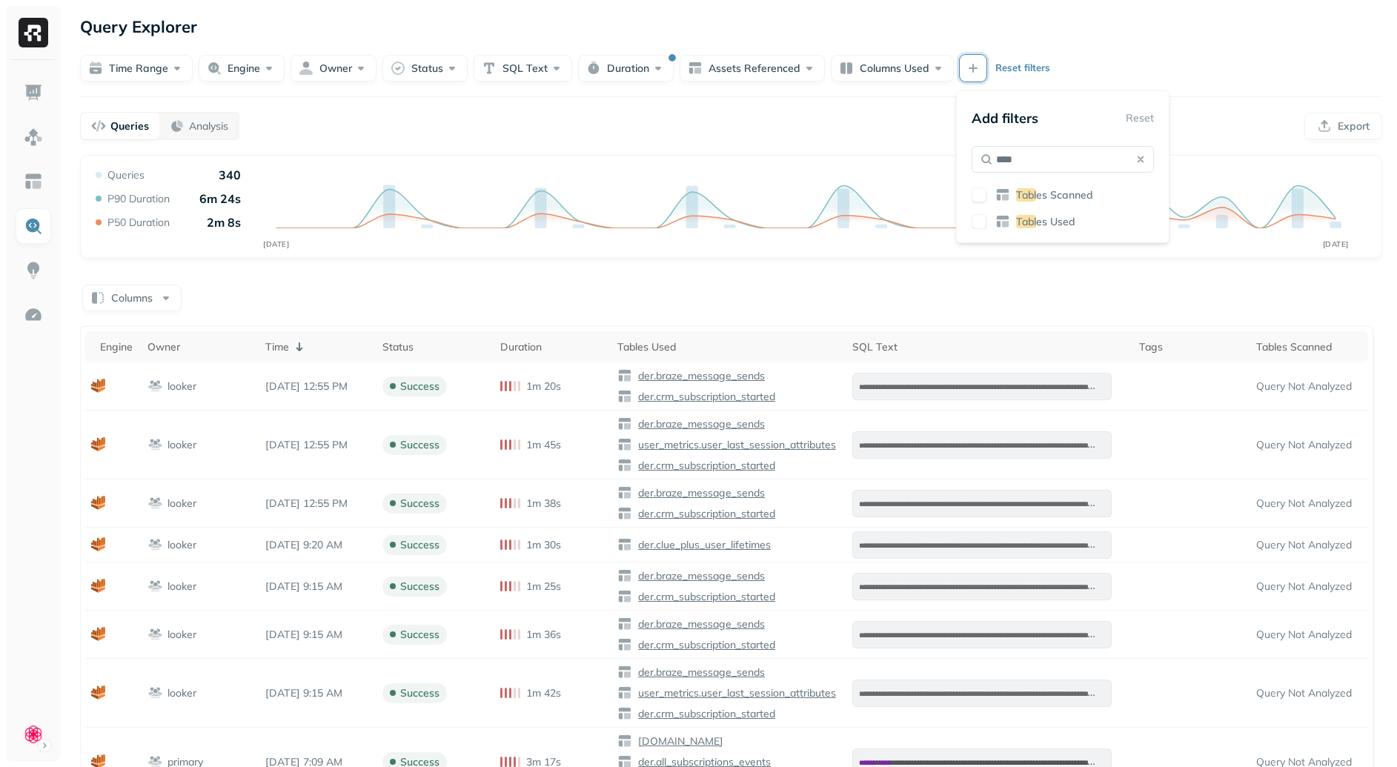
type input "****"
click at [1059, 212] on div "Tabl es Scanned Tabl es Used" at bounding box center [1062, 207] width 182 height 41
click at [1057, 219] on span "es Used" at bounding box center [1055, 221] width 39 height 13
click at [968, 299] on div "Columns" at bounding box center [731, 296] width 1302 height 29
click at [1025, 67] on button "Tables Used" at bounding box center [1016, 68] width 114 height 27
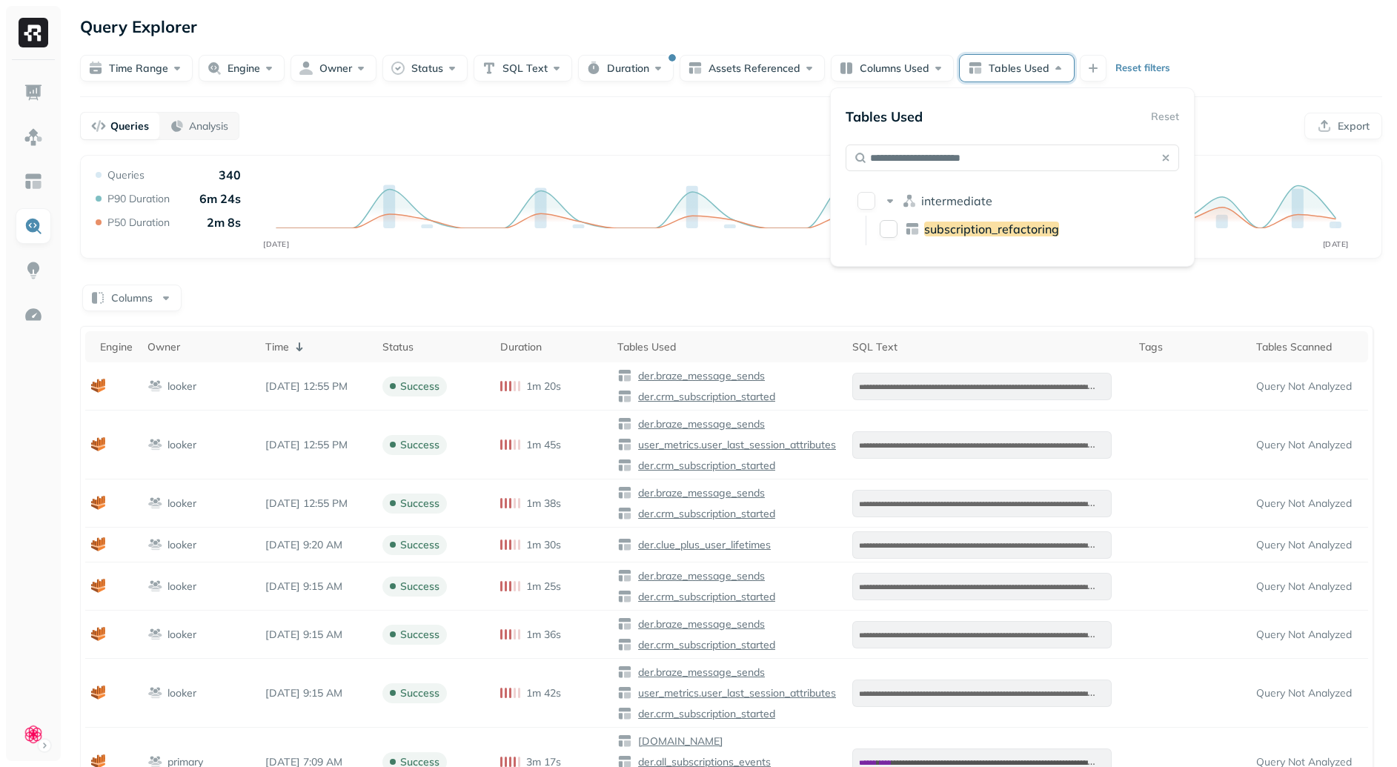
type input "**********"
click at [968, 227] on span "subscription_refactoring" at bounding box center [991, 229] width 135 height 15
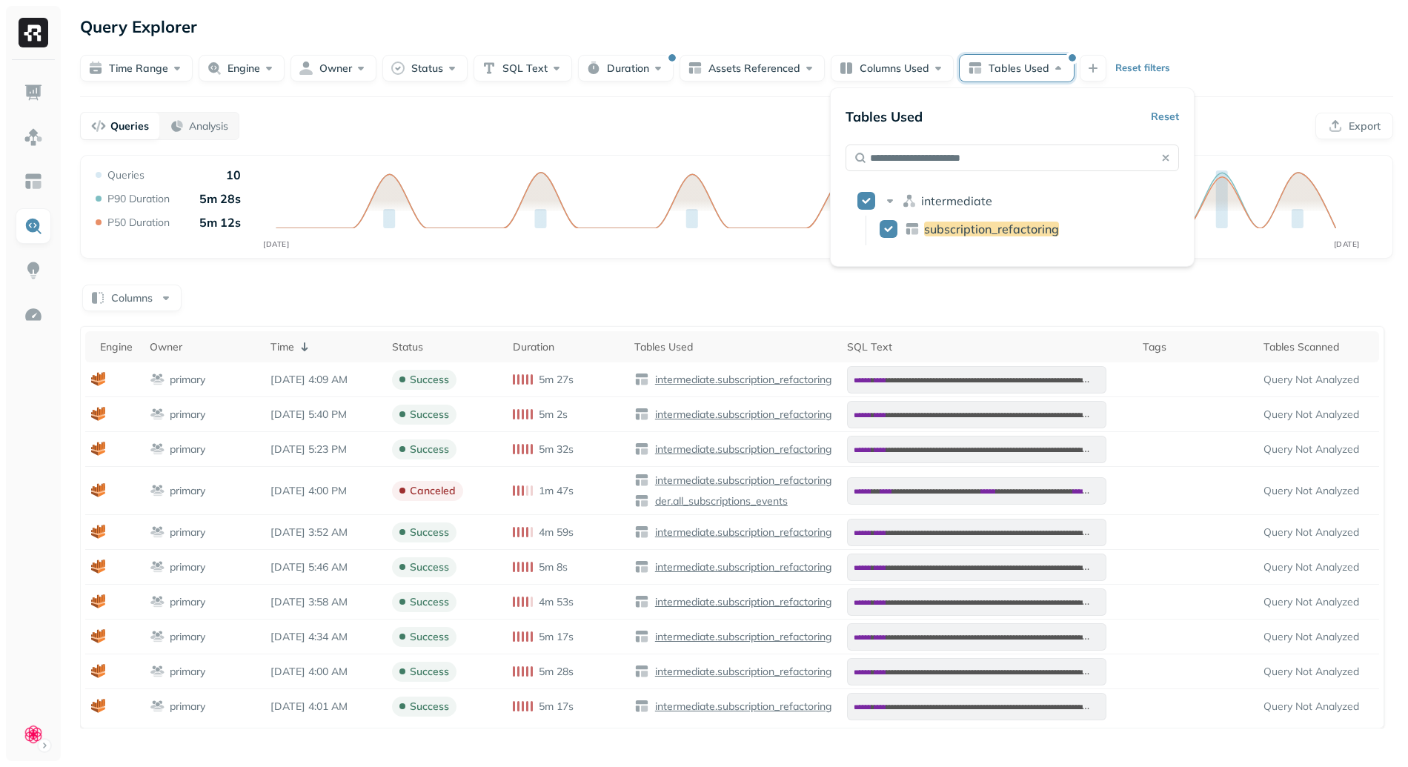
click at [895, 305] on div "Columns" at bounding box center [736, 296] width 1313 height 29
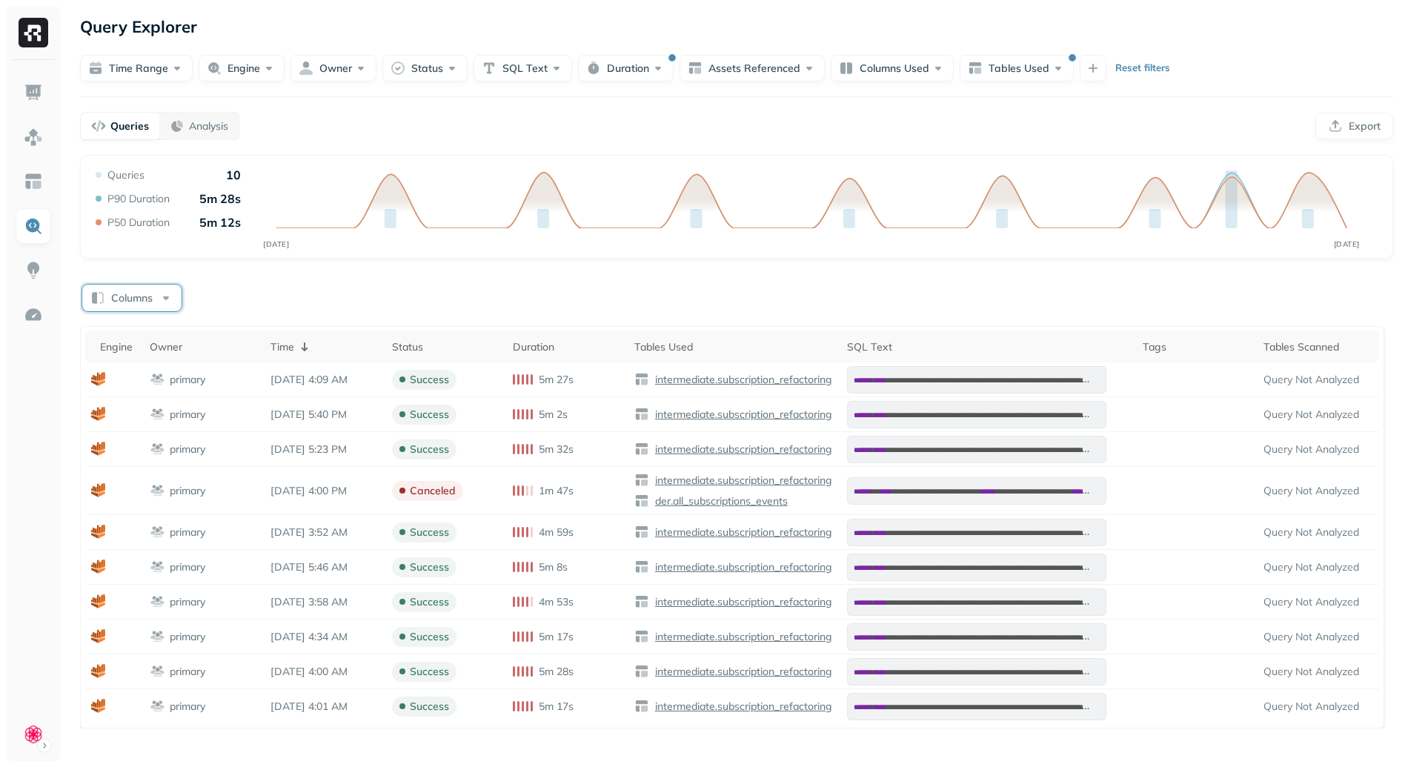
click at [108, 294] on button "Columns" at bounding box center [131, 297] width 99 height 27
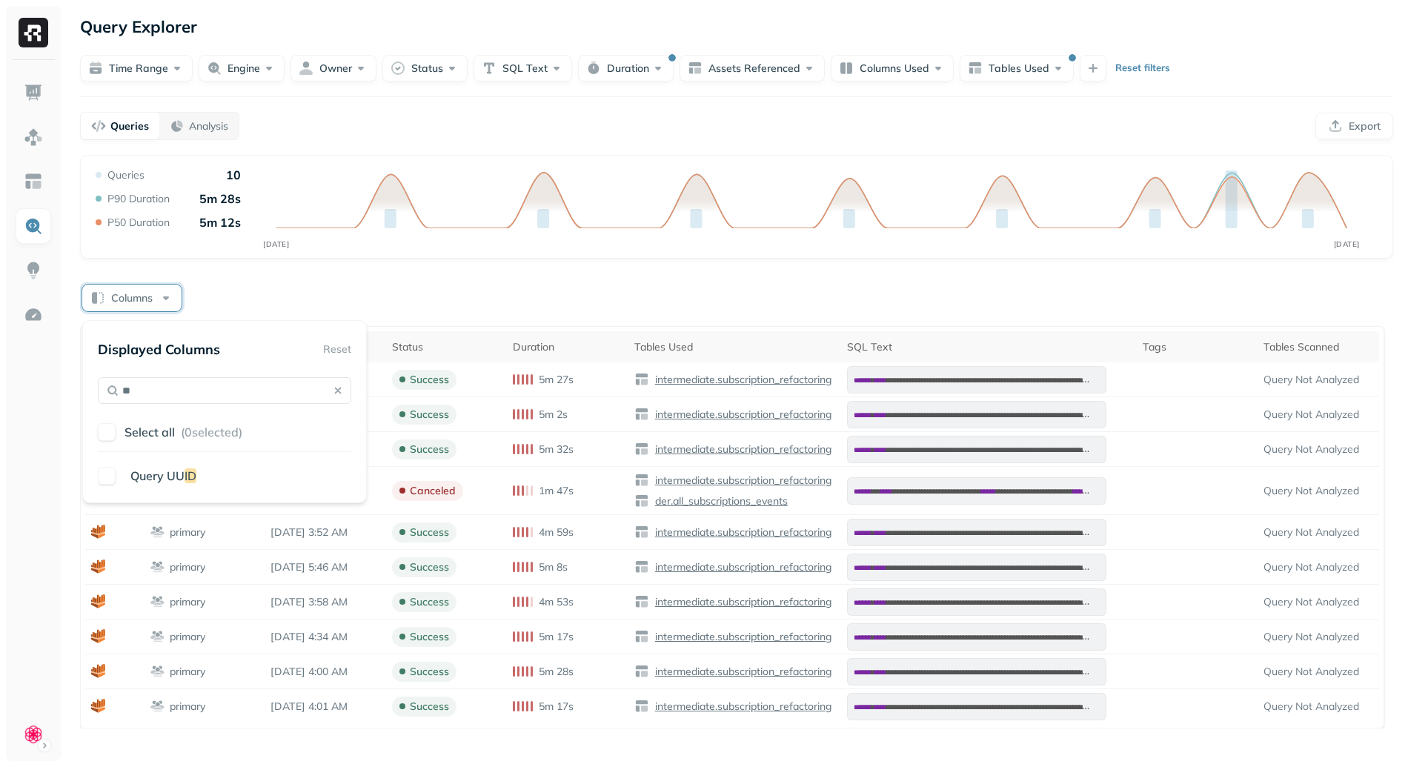
type input "**"
click at [133, 476] on span "Query UU" at bounding box center [157, 475] width 54 height 15
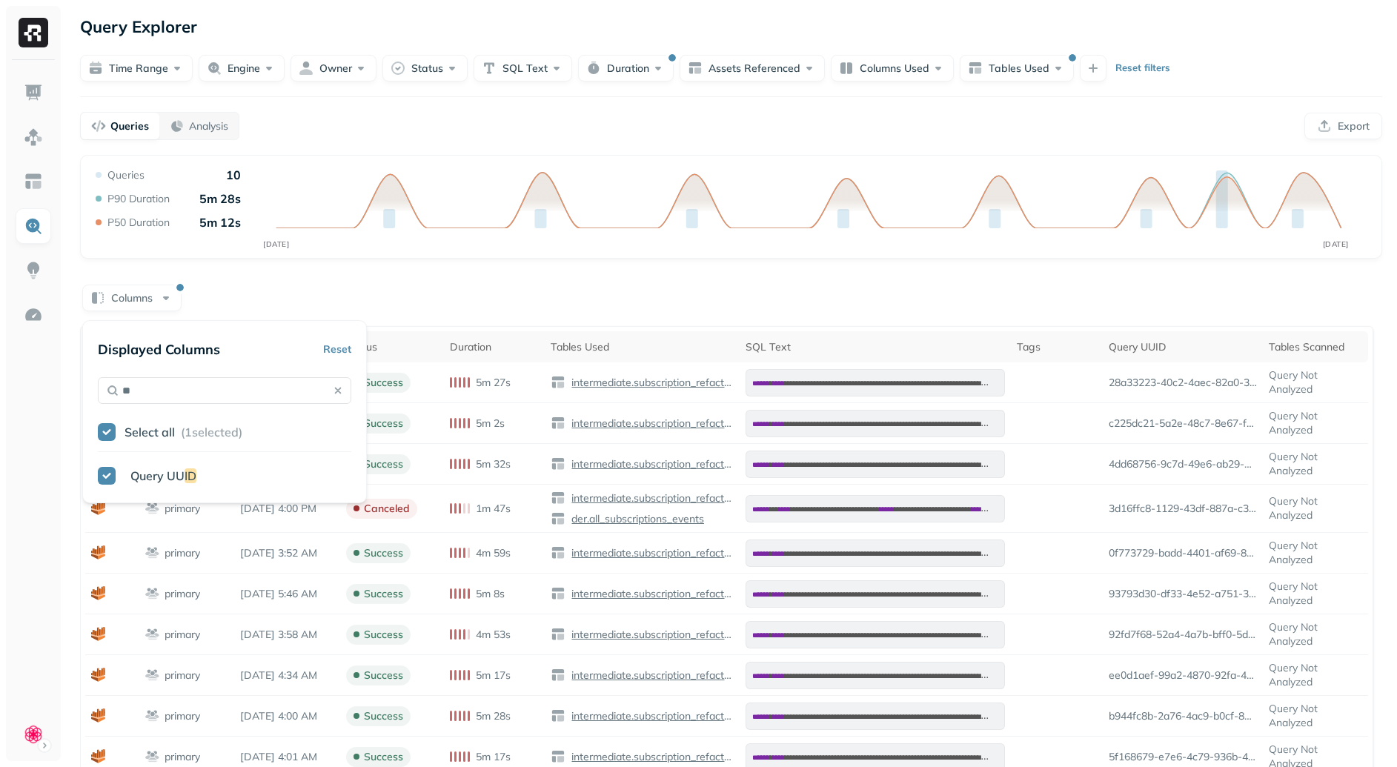
click at [724, 271] on div "**********" at bounding box center [731, 468] width 1302 height 627
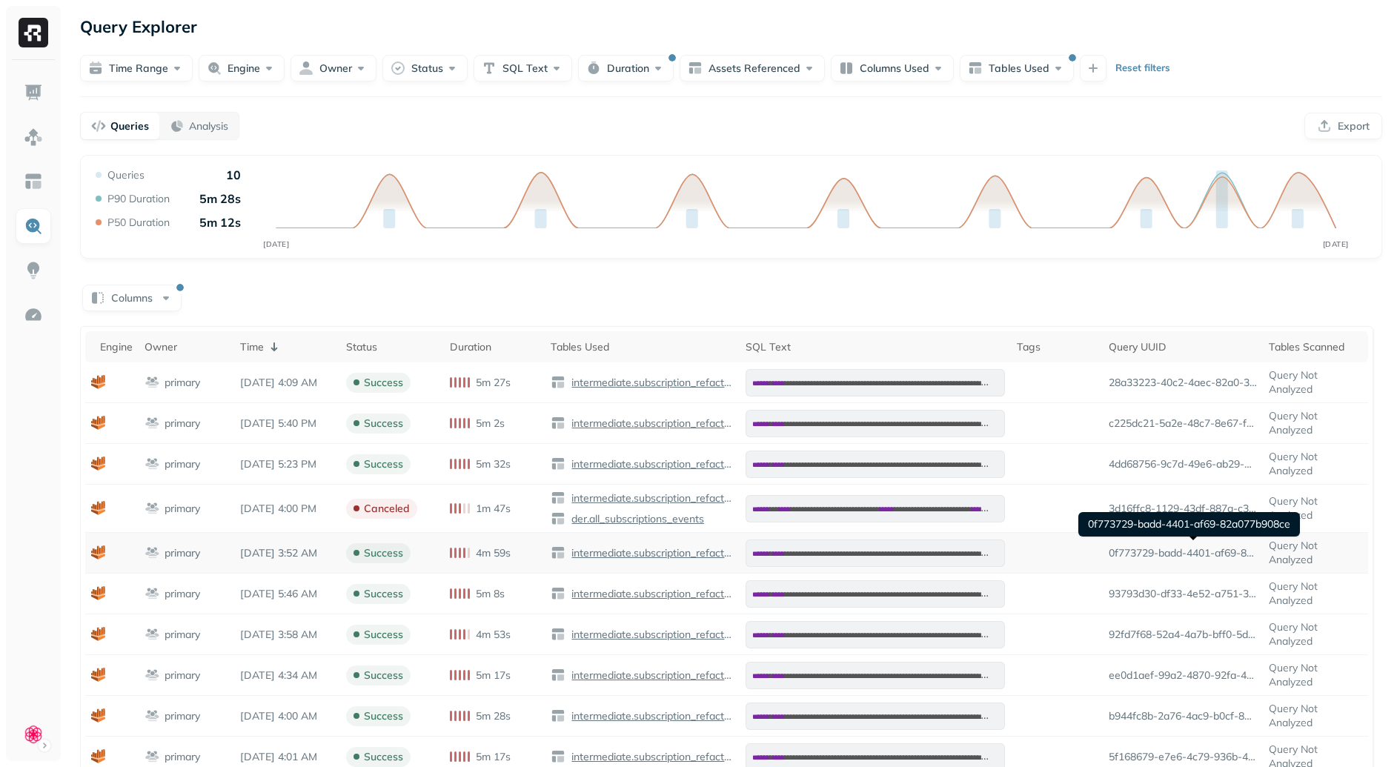
click at [1165, 554] on p "0f773729-badd-4401-af69-82a077b908ce" at bounding box center [1182, 553] width 148 height 14
click at [1188, 550] on p "0f773729-badd-4401-af69-82a077b908ce" at bounding box center [1182, 553] width 148 height 14
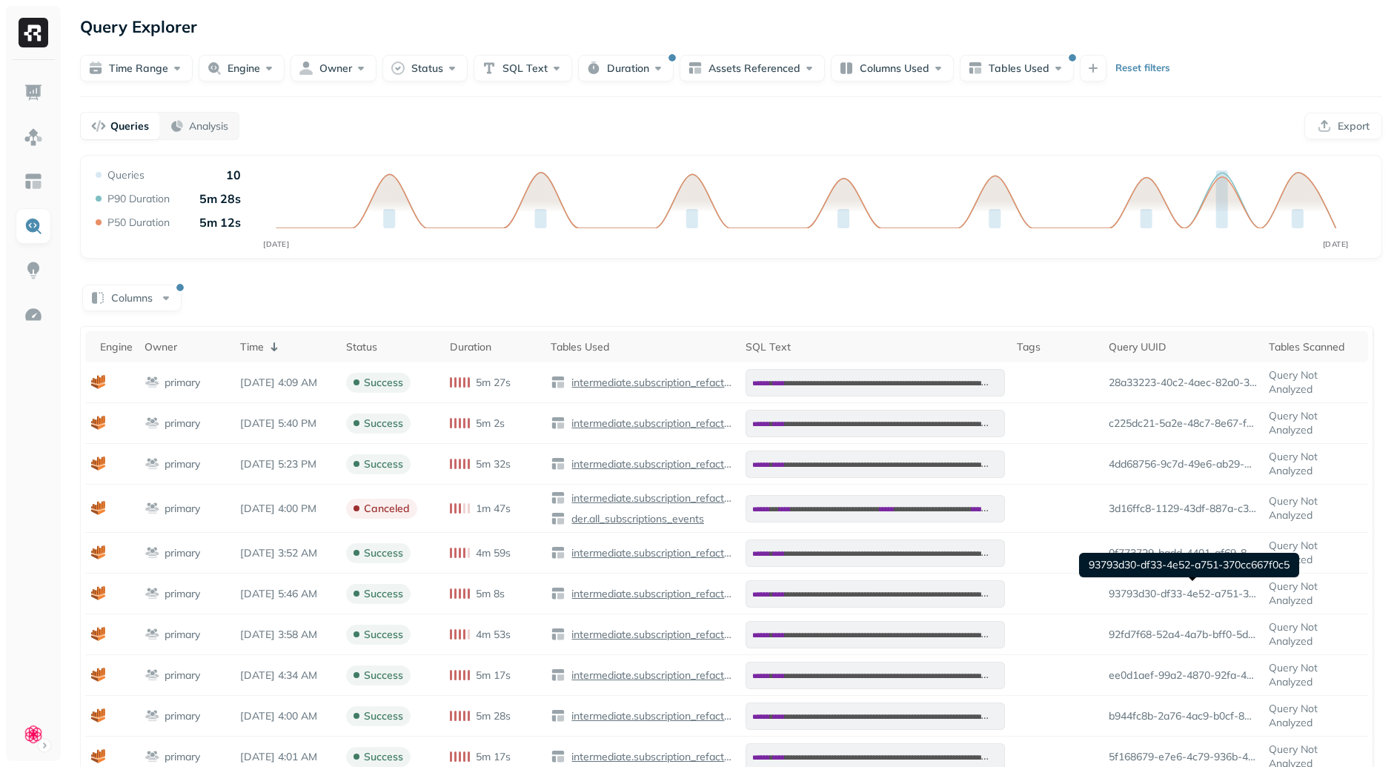
click at [1233, 568] on div "93793d30-df33-4e52-a751-370cc667f0c5 93793d30-df33-4e52-a751-370cc667f0c5" at bounding box center [1189, 565] width 220 height 24
copy div "93793d30-df33-4e52-a751-370cc667f0c5"
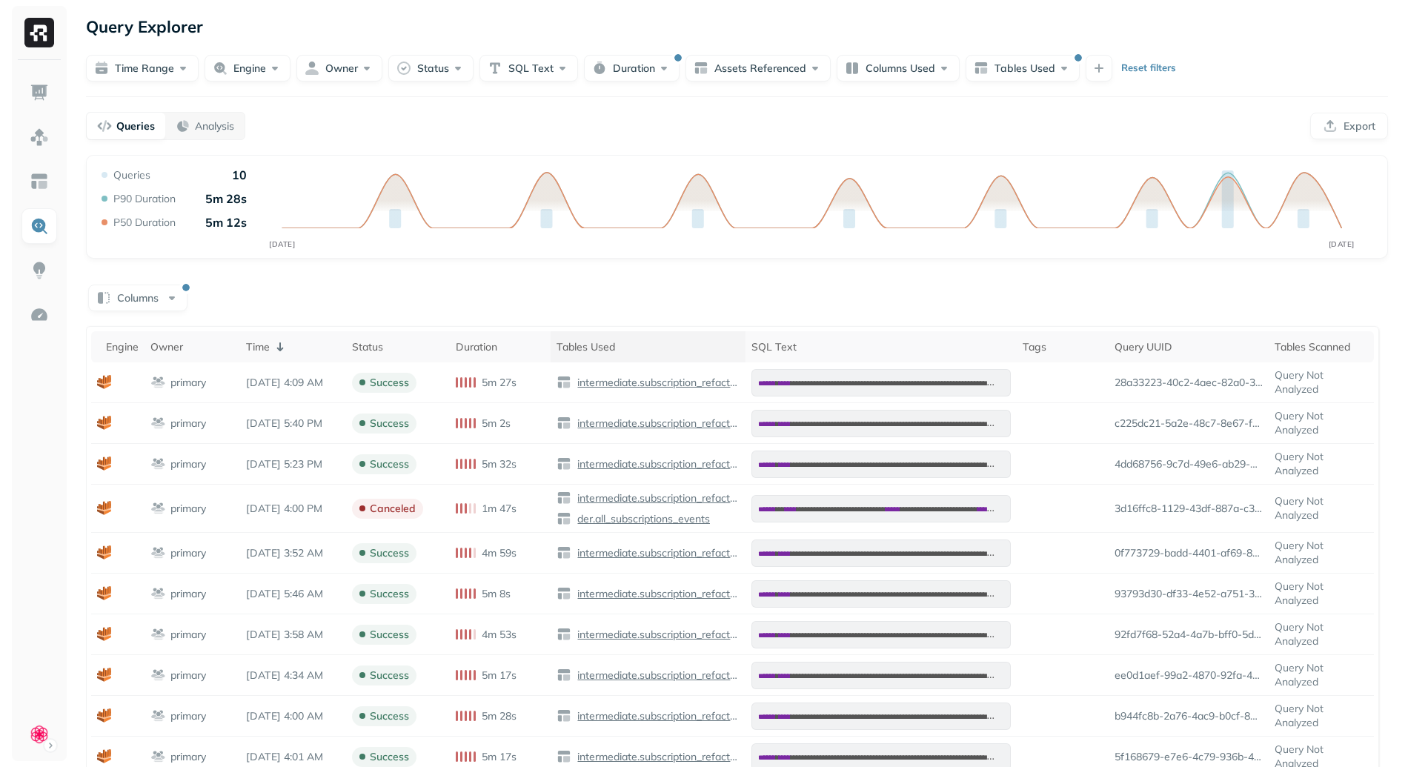
scroll to position [28, 0]
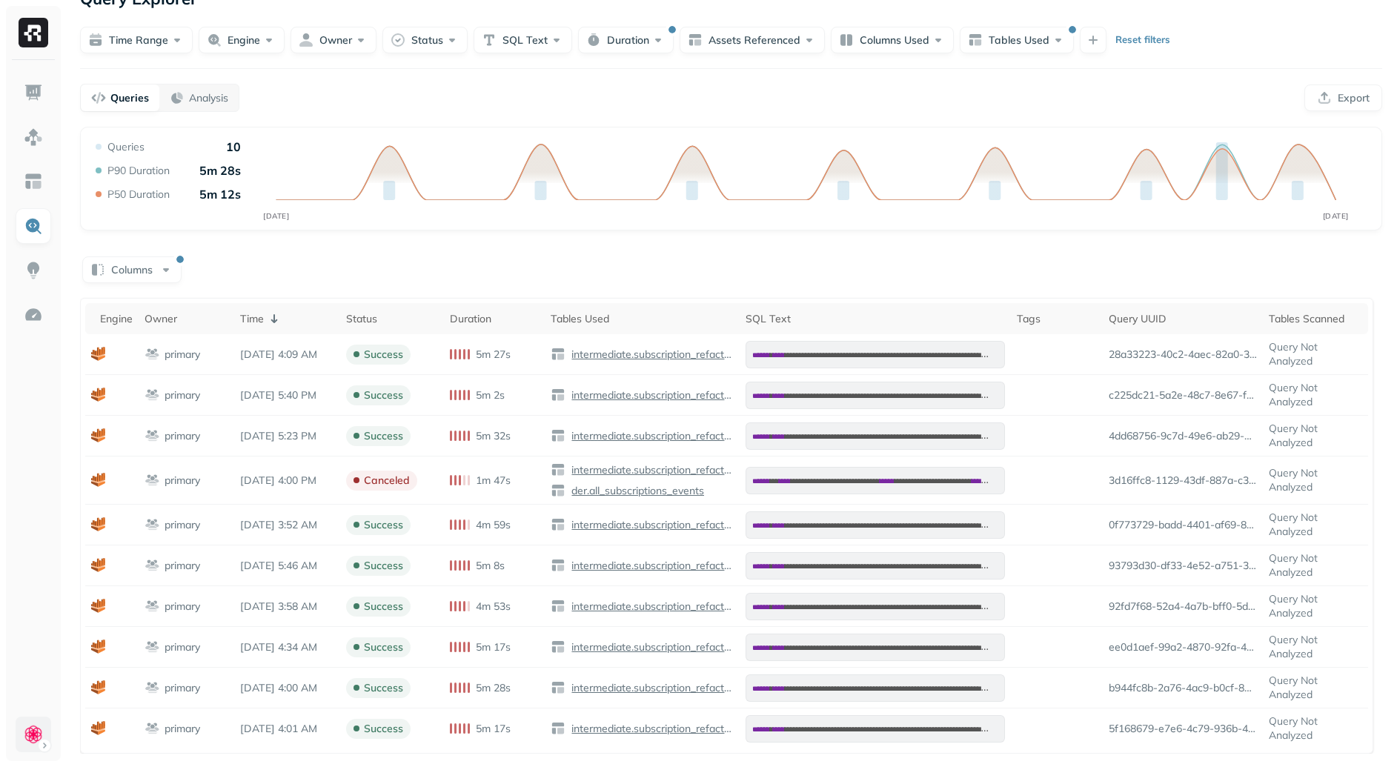
click at [48, 746] on html "**********" at bounding box center [698, 369] width 1397 height 795
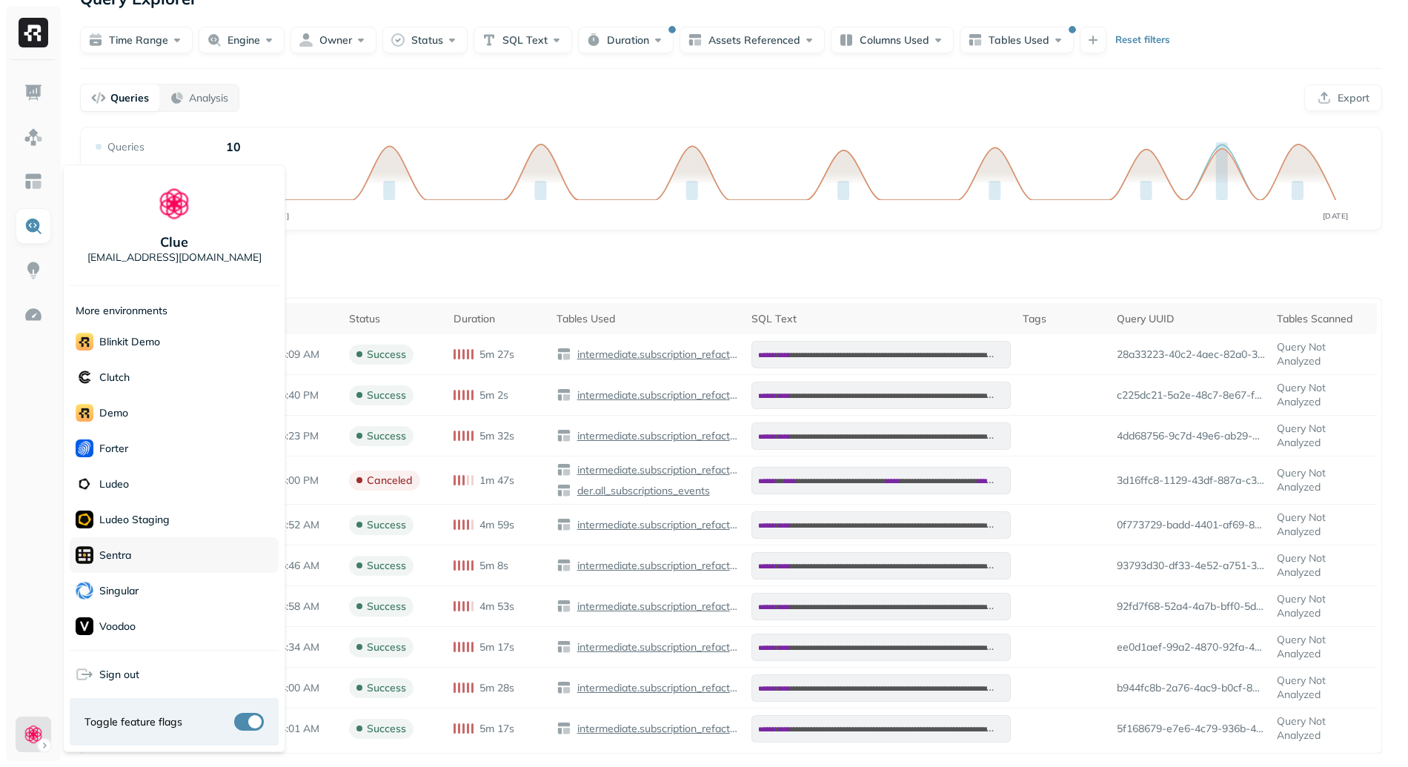
click at [138, 551] on div "Sentra" at bounding box center [174, 555] width 209 height 36
